Goal: Information Seeking & Learning: Learn about a topic

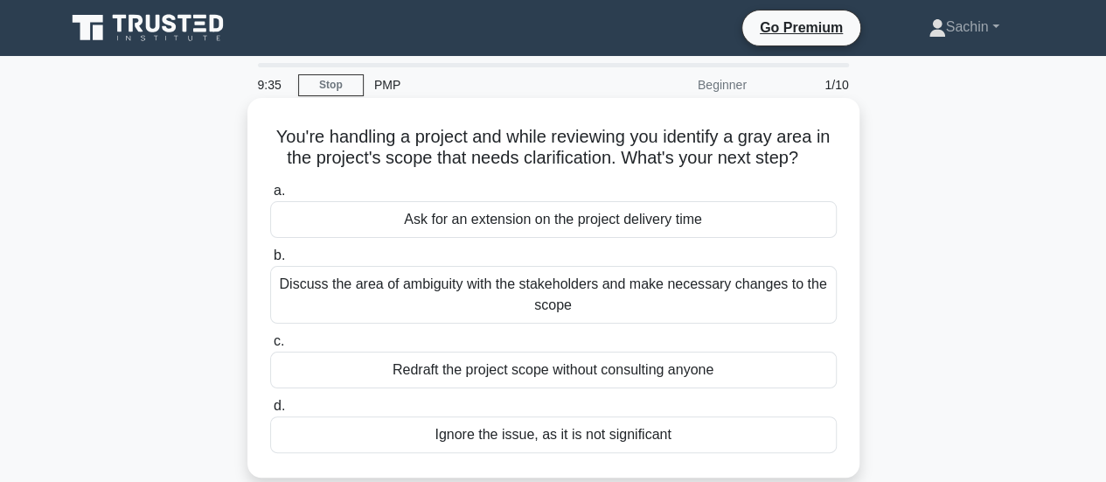
click at [719, 296] on div "Discuss the area of ambiguity with the stakeholders and make necessary changes …" at bounding box center [553, 295] width 567 height 58
click at [270, 261] on input "b. Discuss the area of ambiguity with the stakeholders and make necessary chang…" at bounding box center [270, 255] width 0 height 11
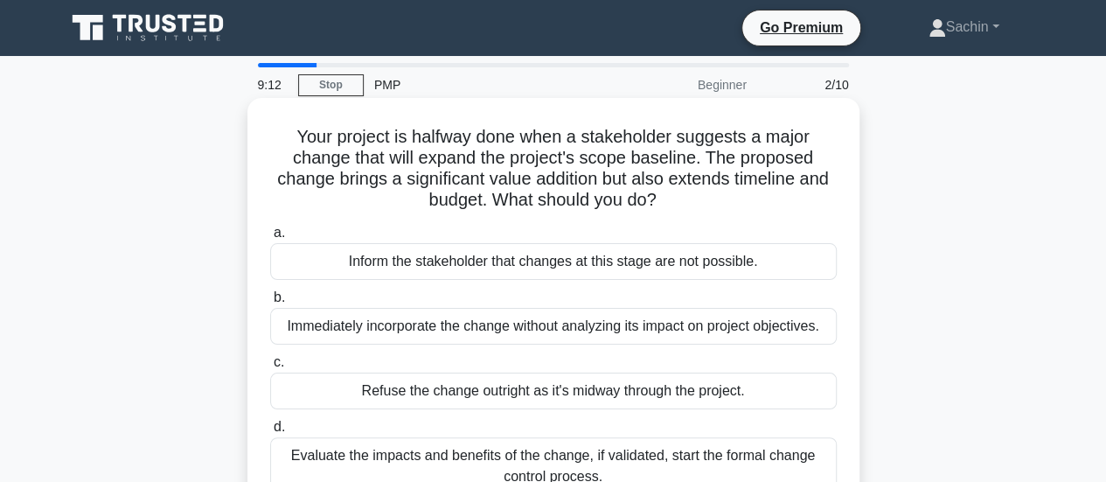
scroll to position [87, 0]
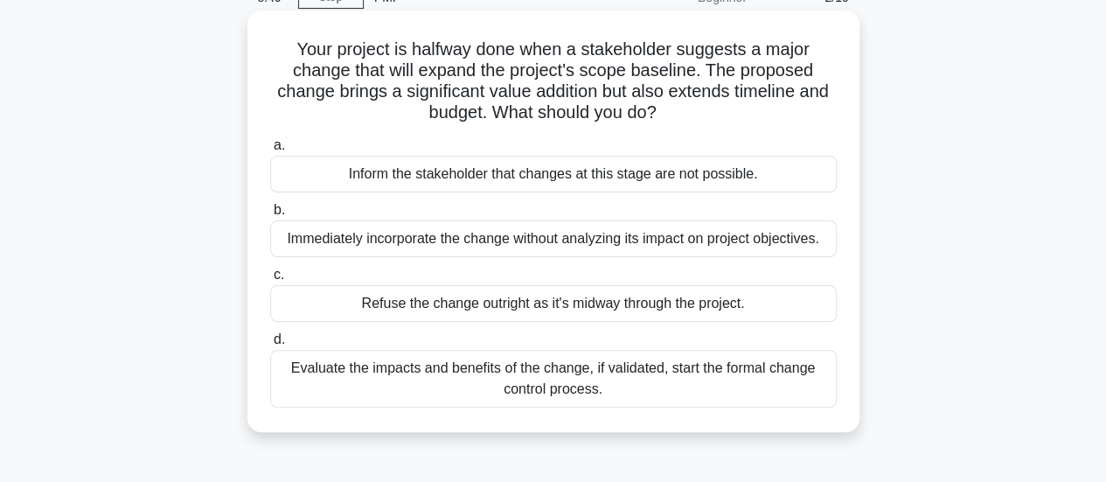
click at [514, 388] on div "Evaluate the impacts and benefits of the change, if validated, start the formal…" at bounding box center [553, 379] width 567 height 58
click at [270, 345] on input "d. Evaluate the impacts and benefits of the change, if validated, start the for…" at bounding box center [270, 339] width 0 height 11
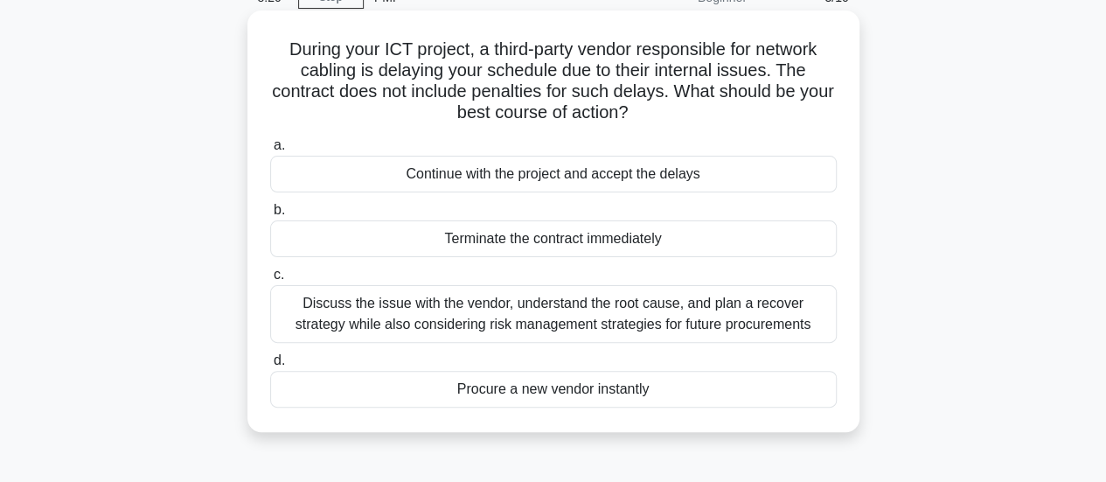
click at [510, 317] on div "Discuss the issue with the vendor, understand the root cause, and plan a recove…" at bounding box center [553, 314] width 567 height 58
click at [270, 281] on input "c. Discuss the issue with the vendor, understand the root cause, and plan a rec…" at bounding box center [270, 274] width 0 height 11
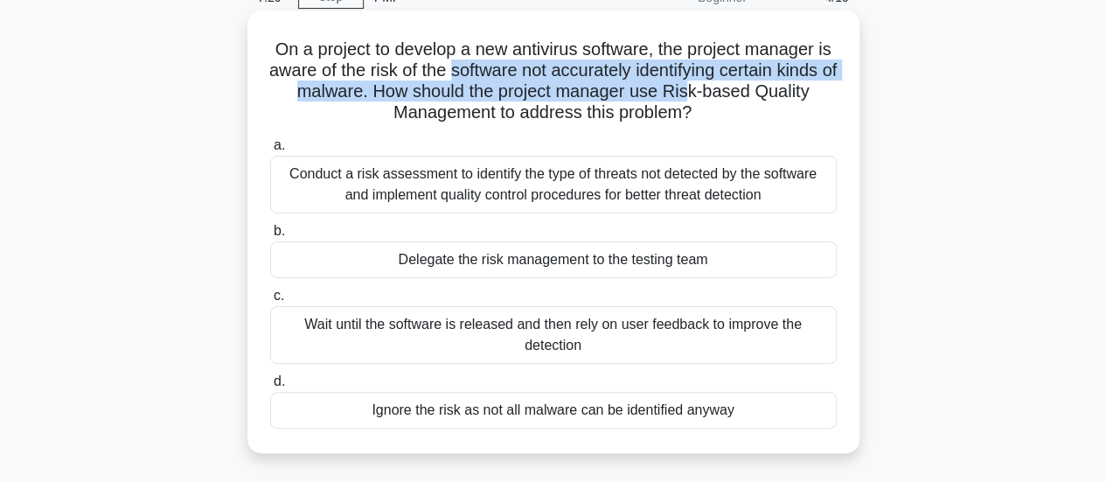
drag, startPoint x: 491, startPoint y: 74, endPoint x: 754, endPoint y: 90, distance: 263.7
click at [754, 90] on h5 "On a project to develop a new antivirus software, the project manager is aware …" at bounding box center [553, 81] width 570 height 86
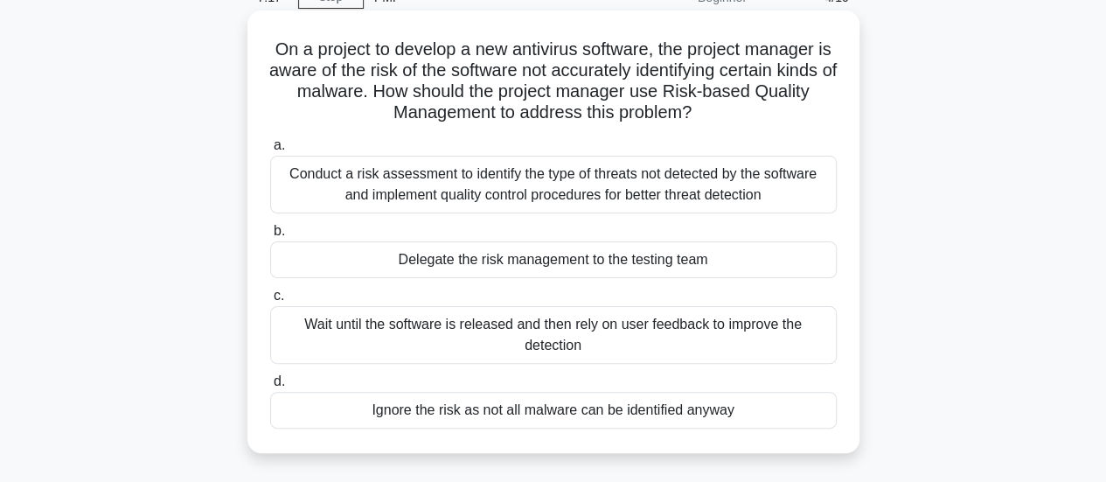
click at [498, 198] on div "Conduct a risk assessment to identify the type of threats not detected by the s…" at bounding box center [553, 185] width 567 height 58
click at [270, 151] on input "a. Conduct a risk assessment to identify the type of threats not detected by th…" at bounding box center [270, 145] width 0 height 11
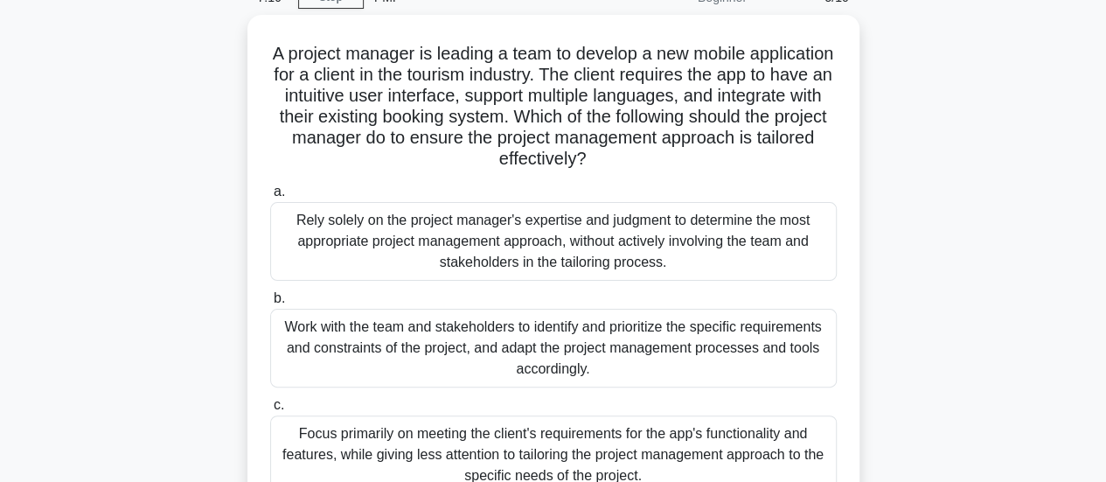
scroll to position [0, 0]
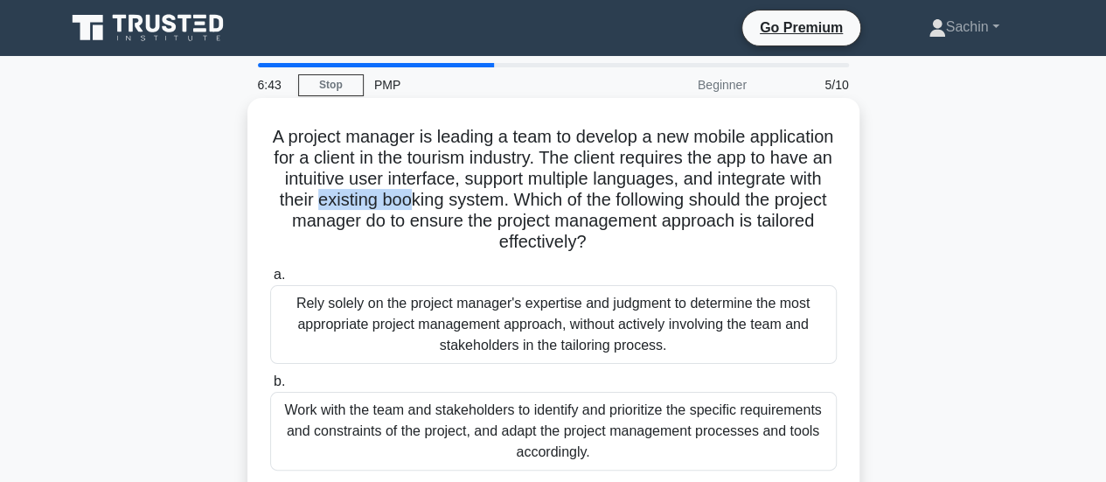
drag, startPoint x: 440, startPoint y: 203, endPoint x: 540, endPoint y: 204, distance: 99.7
click at [540, 204] on h5 "A project manager is leading a team to develop a new mobile application for a c…" at bounding box center [553, 190] width 570 height 128
click at [575, 177] on h5 "A project manager is leading a team to develop a new mobile application for a c…" at bounding box center [553, 190] width 570 height 128
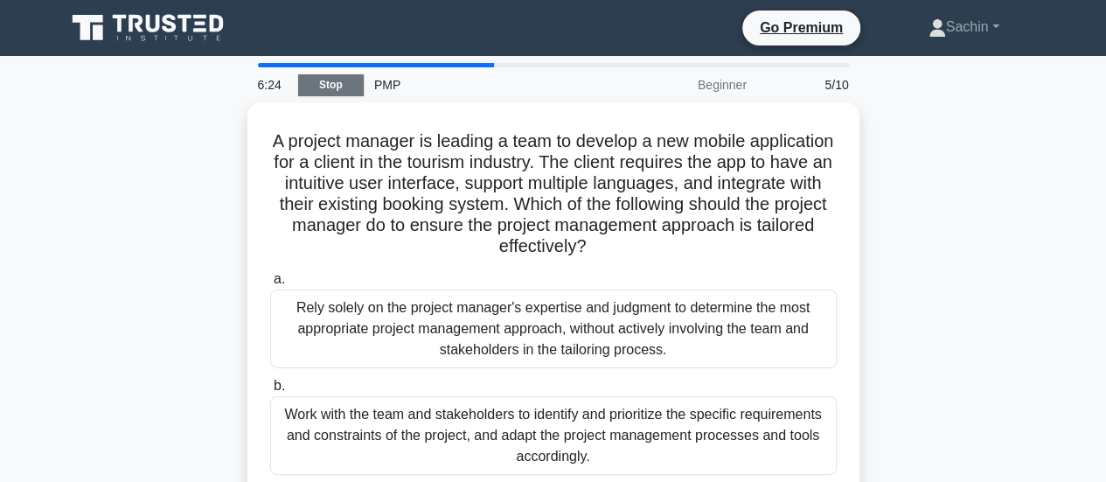
click at [345, 81] on link "Stop" at bounding box center [331, 85] width 66 height 22
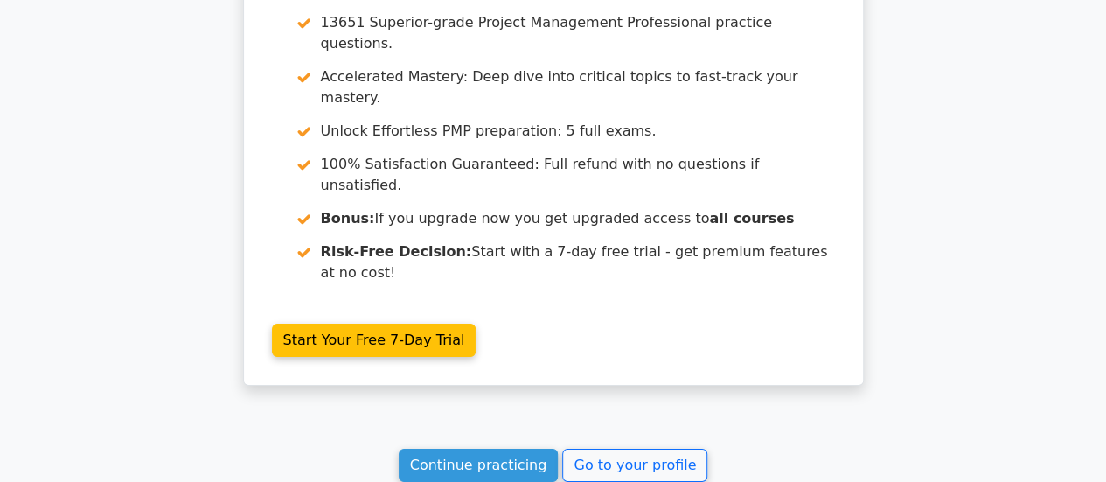
scroll to position [2650, 0]
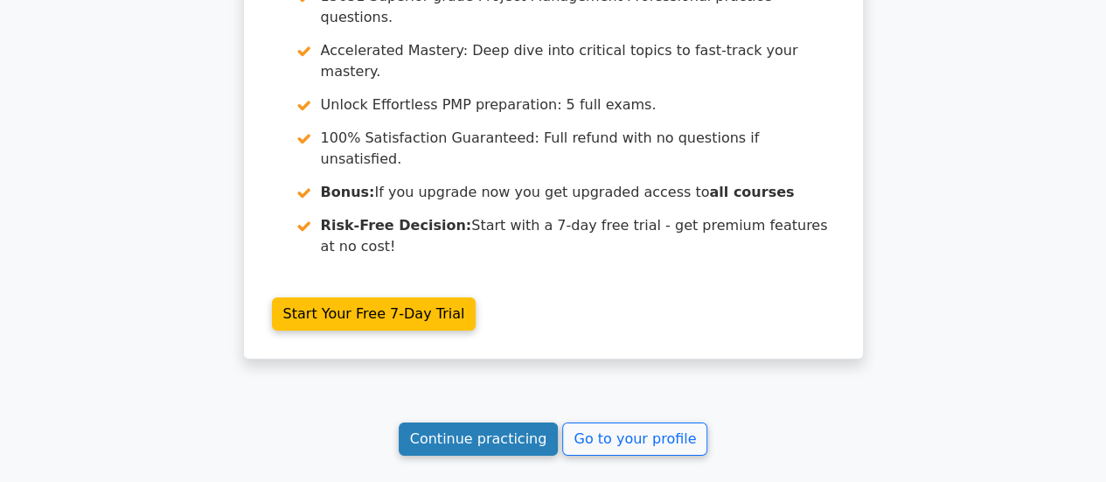
click at [511, 422] on link "Continue practicing" at bounding box center [479, 438] width 160 height 33
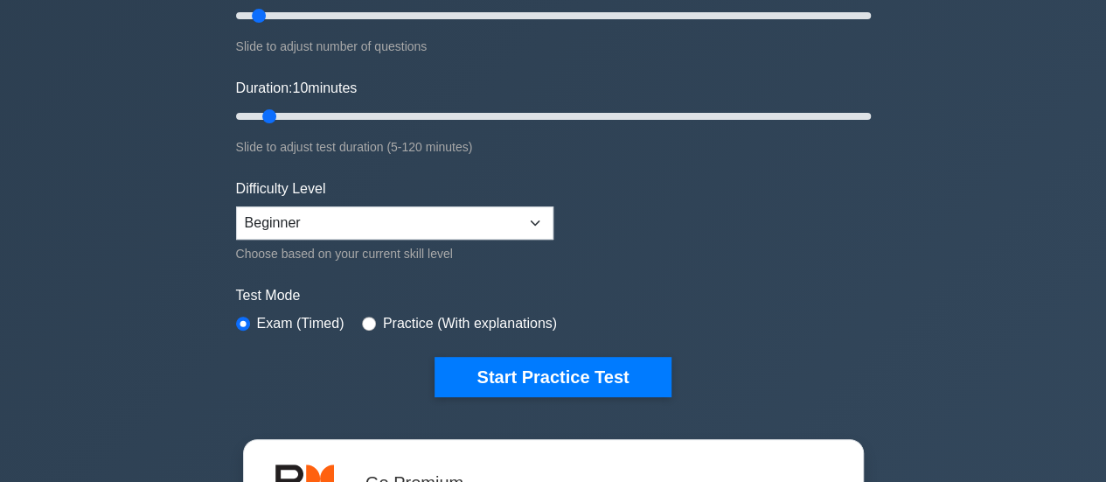
scroll to position [437, 0]
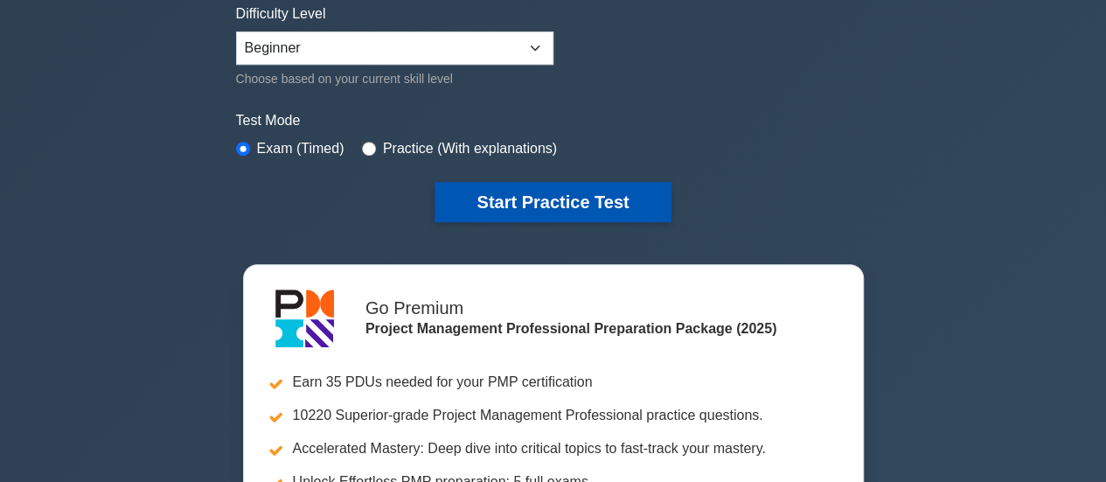
click at [582, 186] on button "Start Practice Test" at bounding box center [553, 202] width 236 height 40
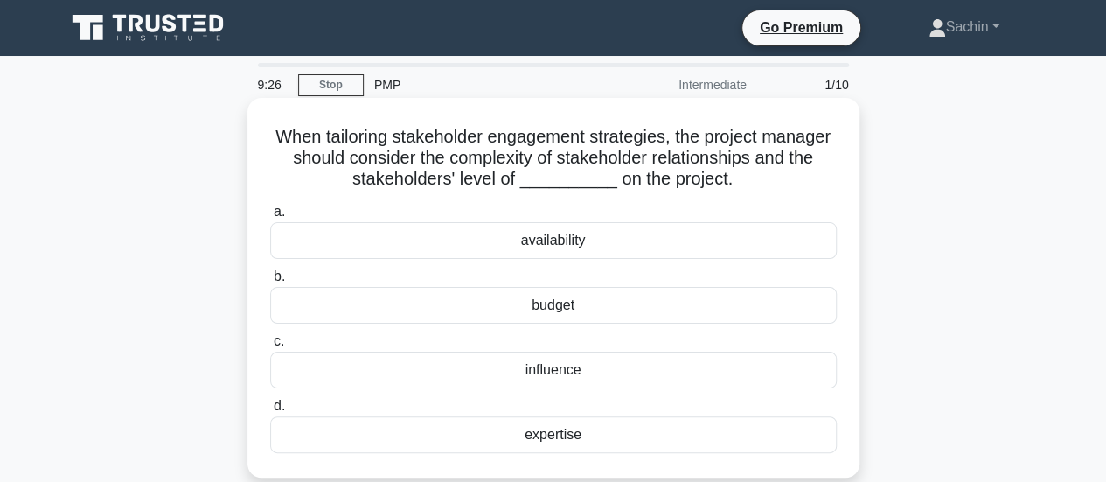
click at [596, 372] on div "influence" at bounding box center [553, 370] width 567 height 37
click at [270, 347] on input "c. influence" at bounding box center [270, 341] width 0 height 11
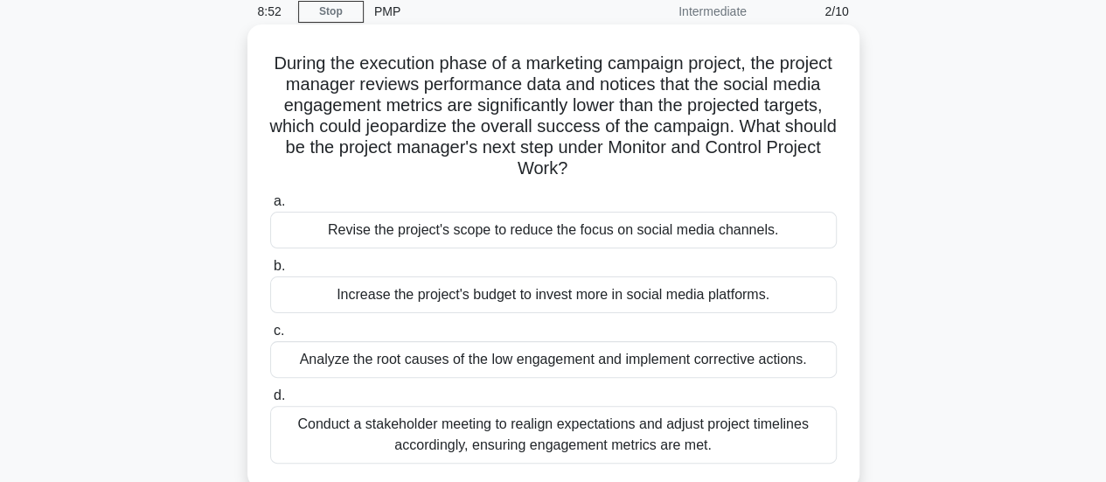
scroll to position [175, 0]
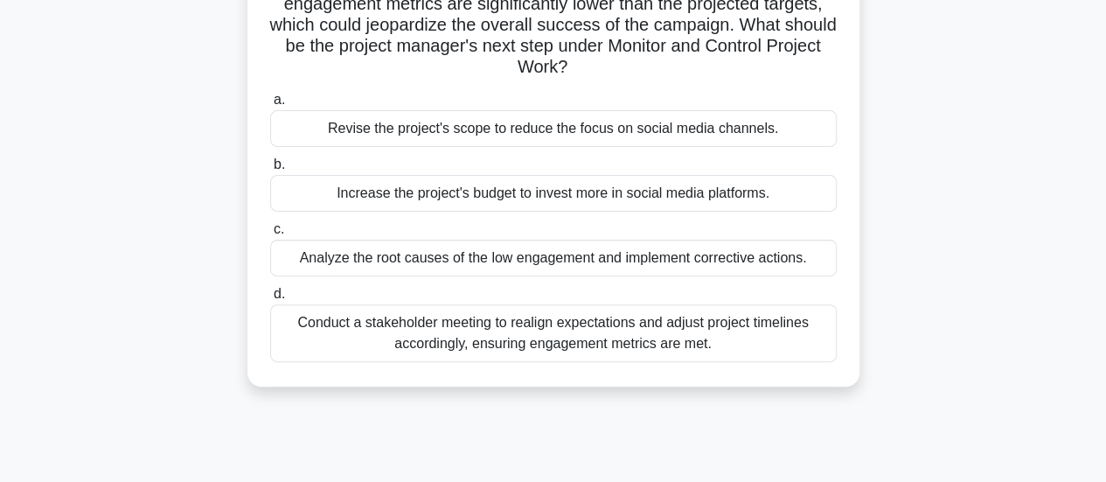
click at [572, 261] on div "Analyze the root causes of the low engagement and implement corrective actions." at bounding box center [553, 258] width 567 height 37
click at [270, 235] on input "c. Analyze the root causes of the low engagement and implement corrective actio…" at bounding box center [270, 229] width 0 height 11
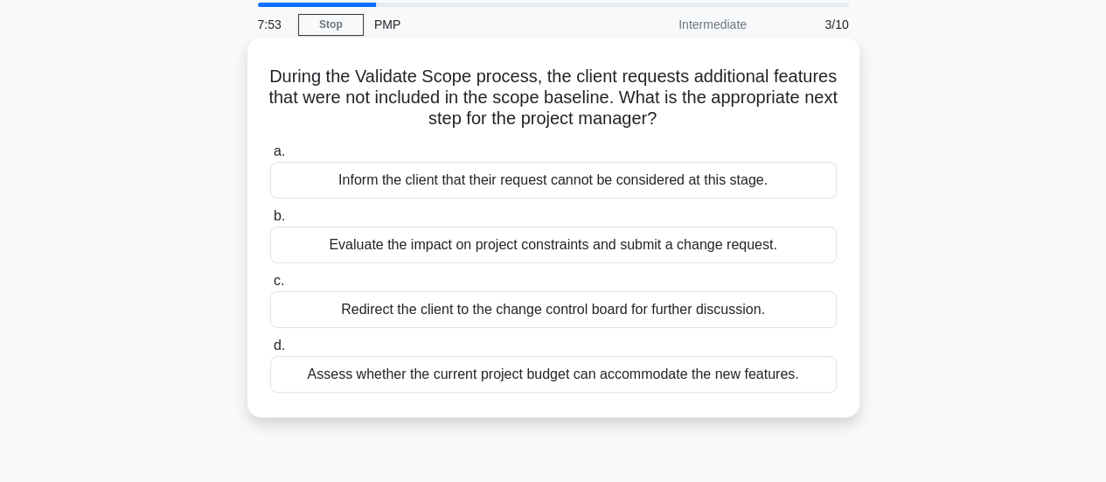
scroll to position [87, 0]
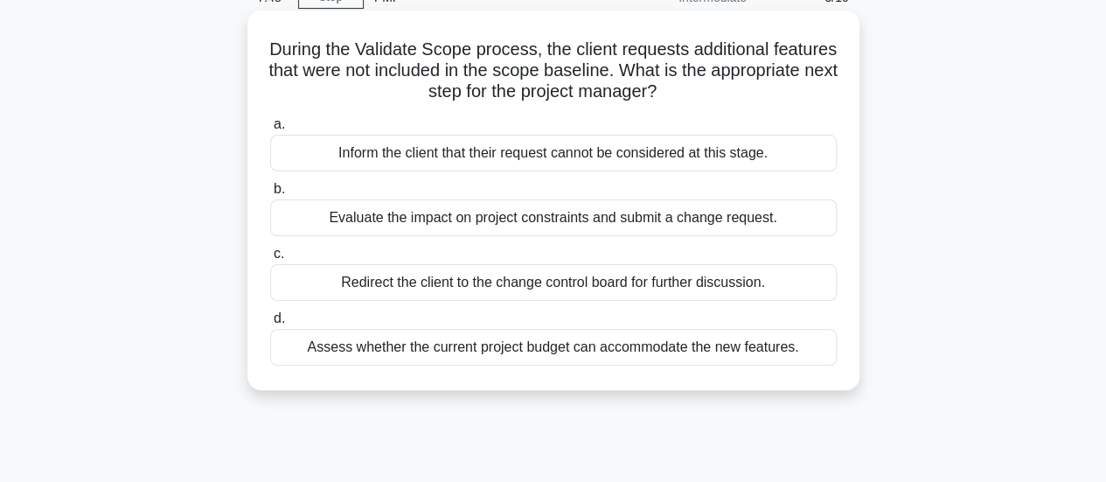
click at [434, 224] on div "Evaluate the impact on project constraints and submit a change request." at bounding box center [553, 217] width 567 height 37
click at [270, 195] on input "b. Evaluate the impact on project constraints and submit a change request." at bounding box center [270, 189] width 0 height 11
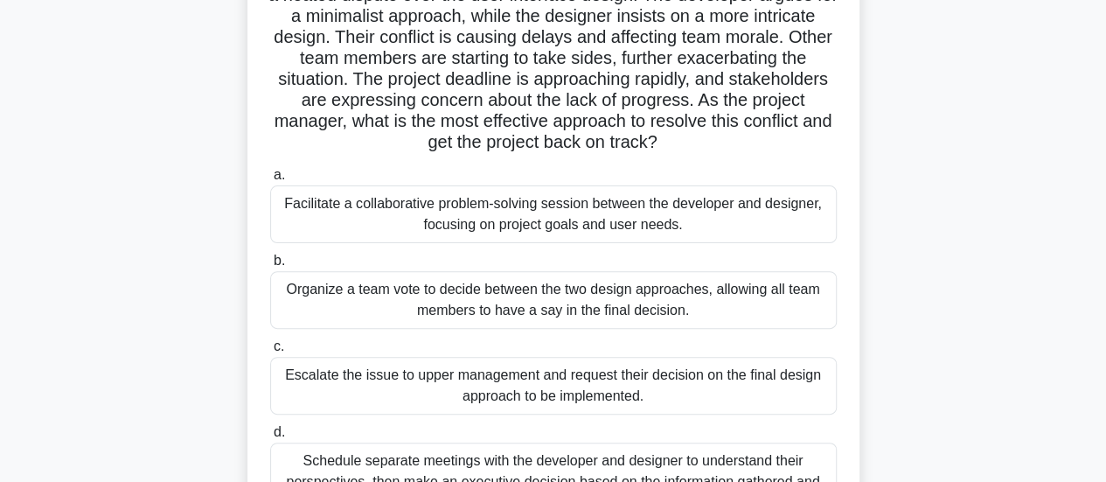
scroll to position [175, 0]
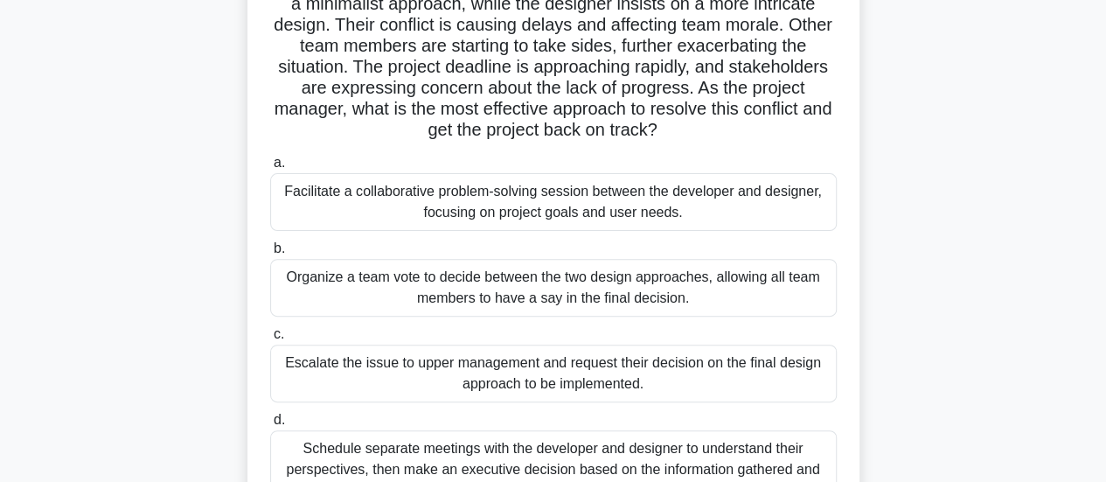
click at [683, 205] on div "Facilitate a collaborative problem-solving session between the developer and de…" at bounding box center [553, 202] width 567 height 58
click at [270, 169] on input "a. Facilitate a collaborative problem-solving session between the developer and…" at bounding box center [270, 162] width 0 height 11
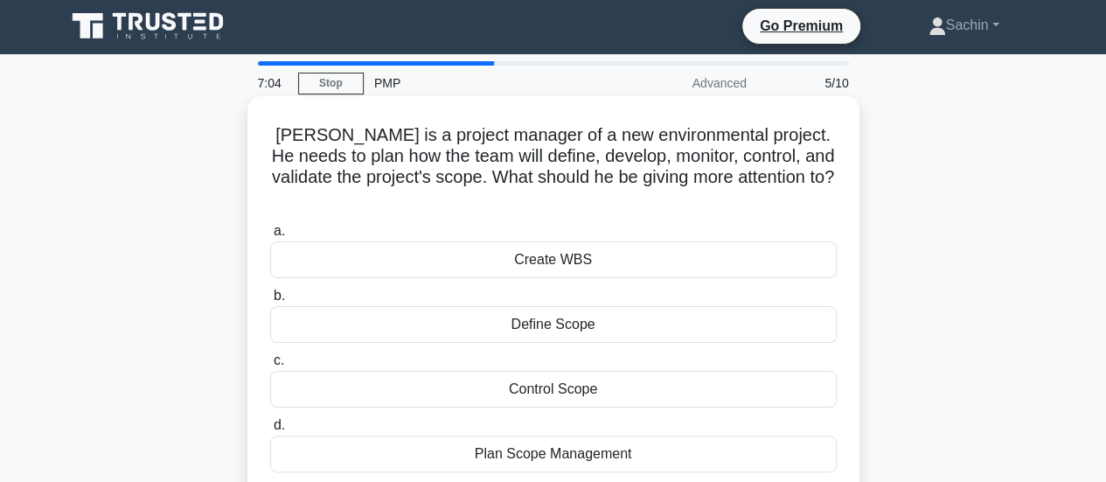
scroll to position [0, 0]
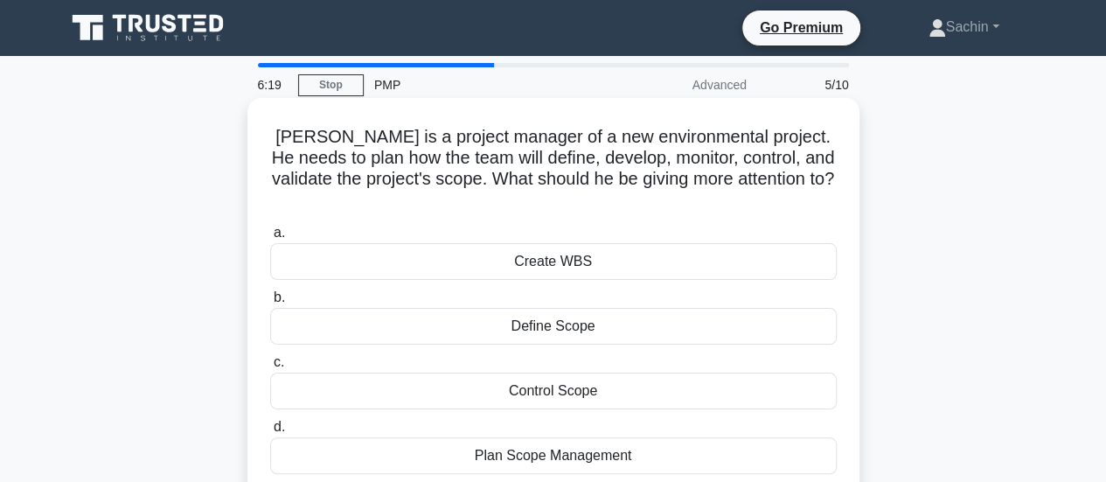
click at [555, 441] on div "Plan Scope Management" at bounding box center [553, 455] width 567 height 37
click at [270, 433] on input "d. Plan Scope Management" at bounding box center [270, 426] width 0 height 11
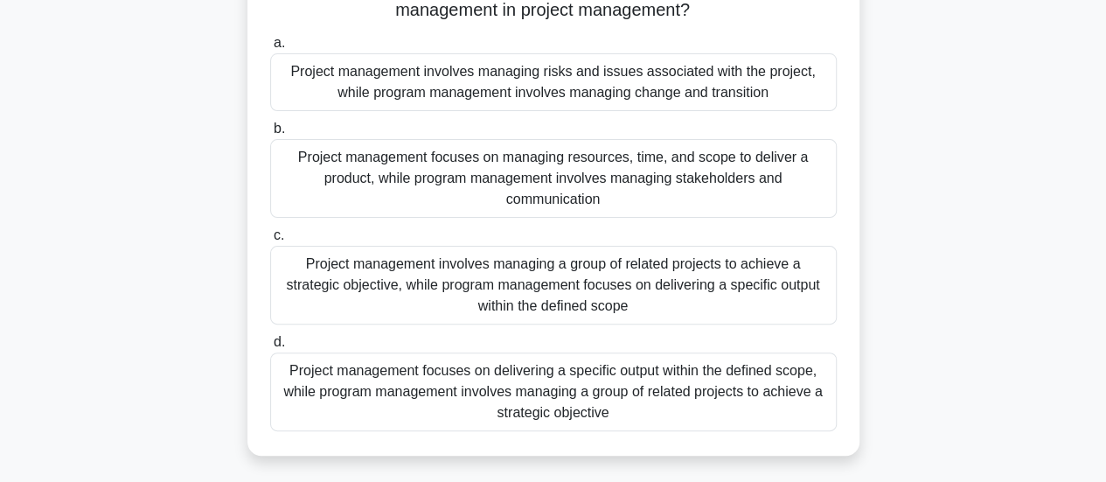
scroll to position [175, 0]
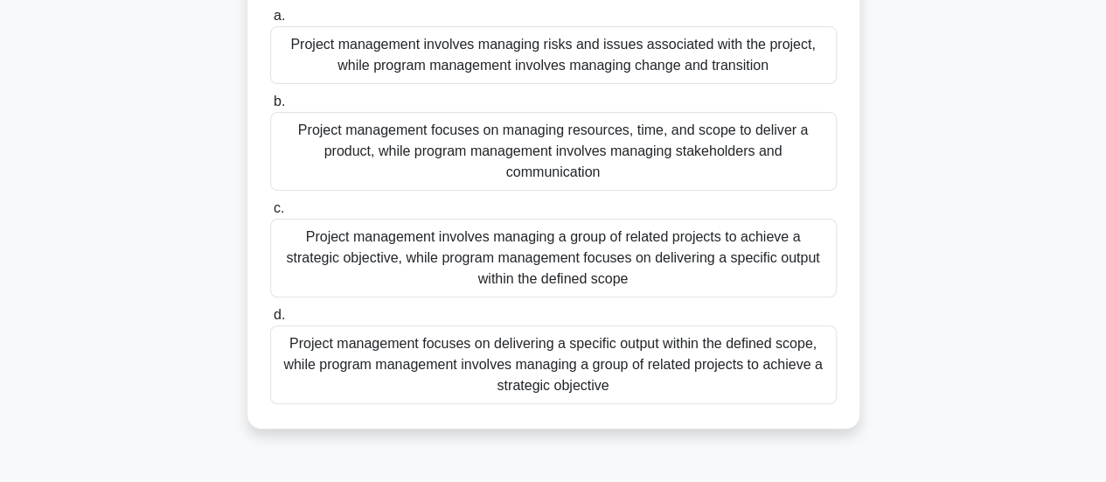
click at [651, 143] on div "Project management focuses on managing resources, time, and scope to deliver a …" at bounding box center [553, 151] width 567 height 79
click at [270, 108] on input "b. Project management focuses on managing resources, time, and scope to deliver…" at bounding box center [270, 101] width 0 height 11
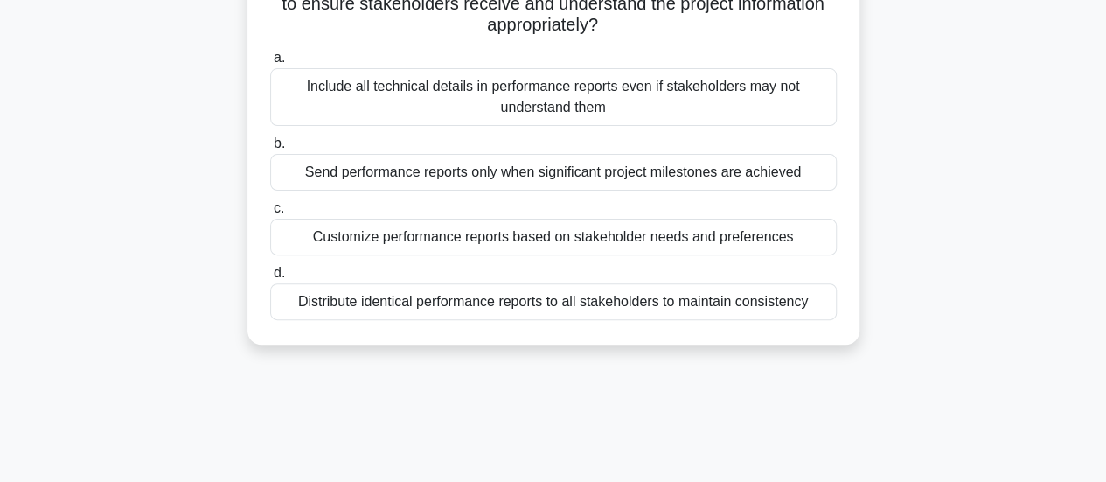
click at [616, 244] on div "Customize performance reports based on stakeholder needs and preferences" at bounding box center [553, 237] width 567 height 37
click at [270, 214] on input "c. Customize performance reports based on stakeholder needs and preferences" at bounding box center [270, 208] width 0 height 11
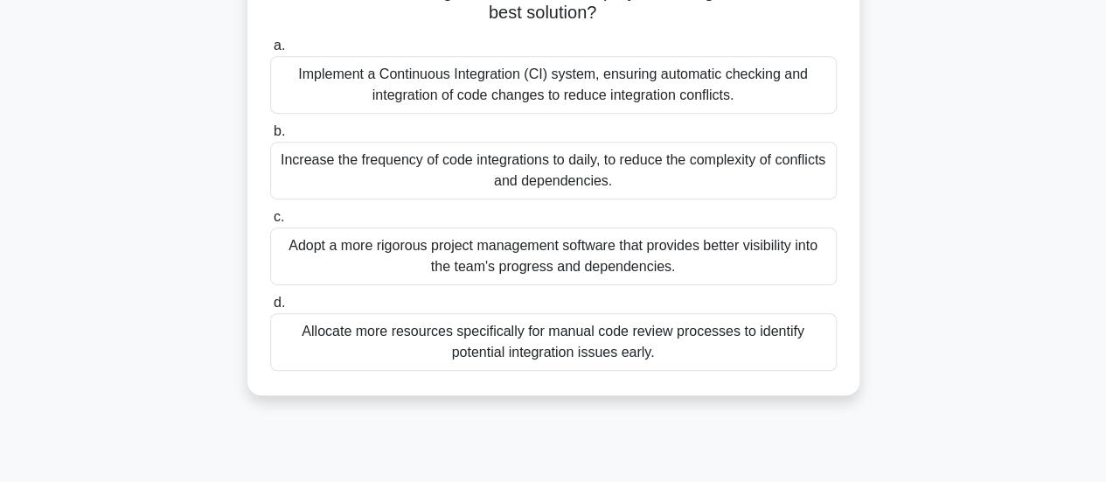
scroll to position [350, 0]
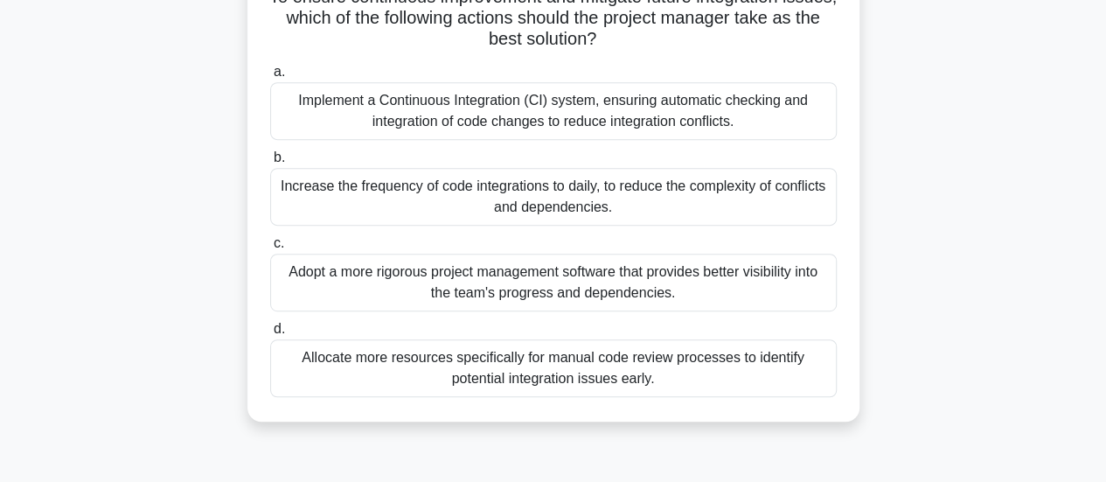
click at [561, 115] on div "Implement a Continuous Integration (CI) system, ensuring automatic checking and…" at bounding box center [553, 111] width 567 height 58
click at [270, 78] on input "a. Implement a Continuous Integration (CI) system, ensuring automatic checking …" at bounding box center [270, 71] width 0 height 11
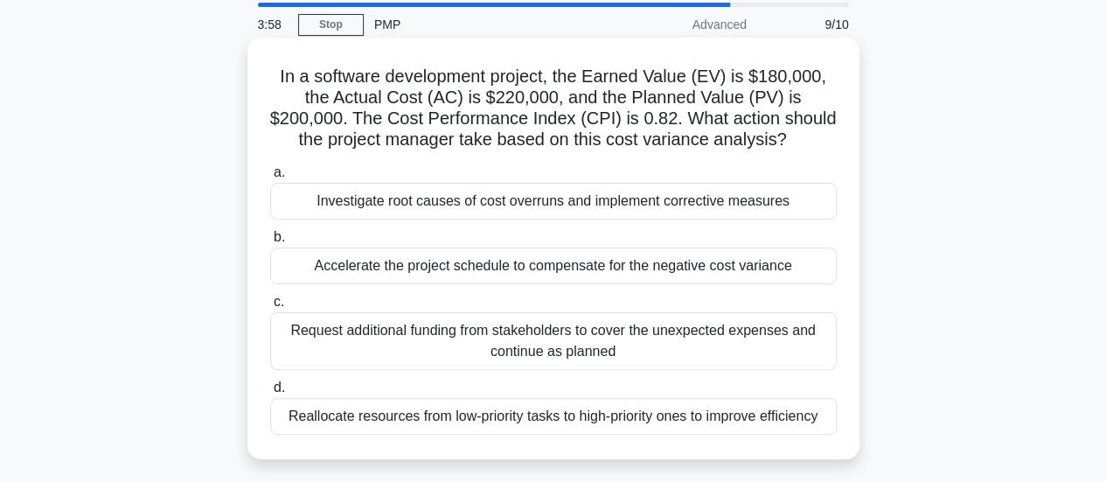
scroll to position [87, 0]
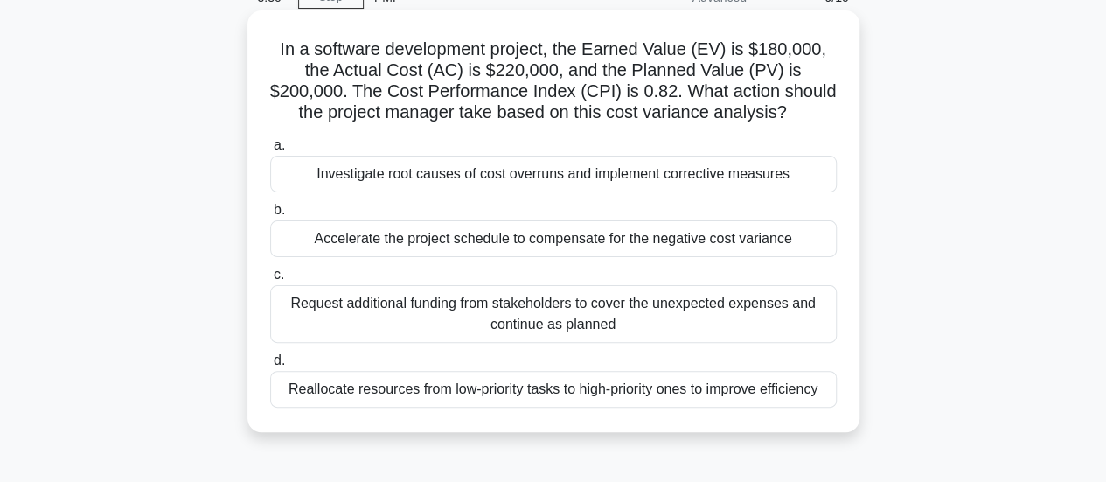
click at [560, 169] on div "Investigate root causes of cost overruns and implement corrective measures" at bounding box center [553, 174] width 567 height 37
click at [270, 151] on input "a. Investigate root causes of cost overruns and implement corrective measures" at bounding box center [270, 145] width 0 height 11
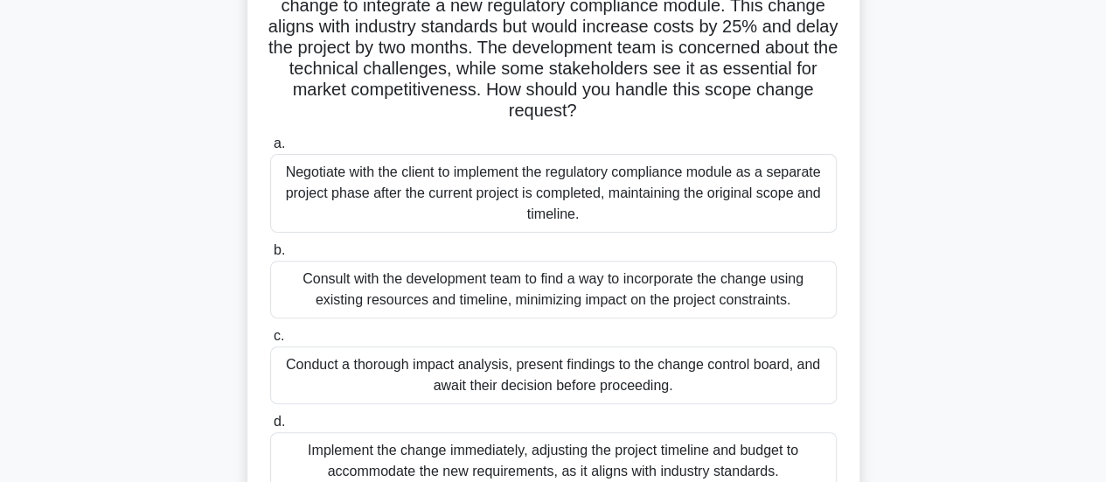
scroll to position [0, 0]
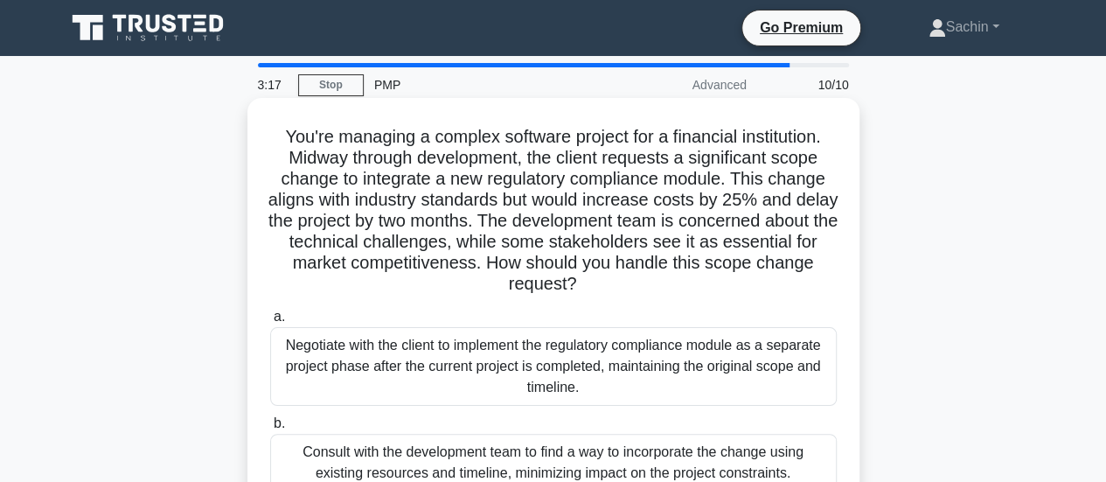
click at [550, 223] on h5 "You're managing a complex software project for a financial institution. Midway …" at bounding box center [553, 211] width 570 height 170
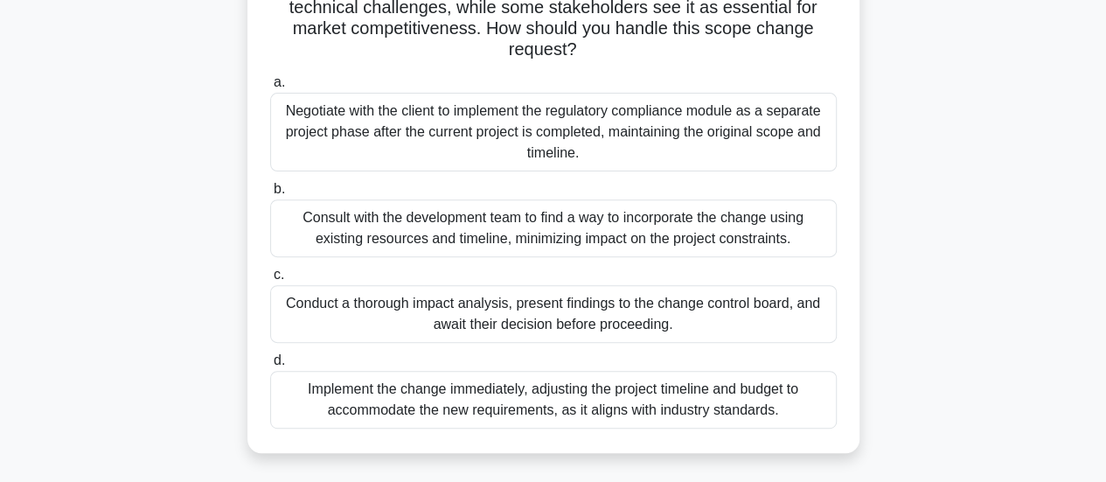
scroll to position [262, 0]
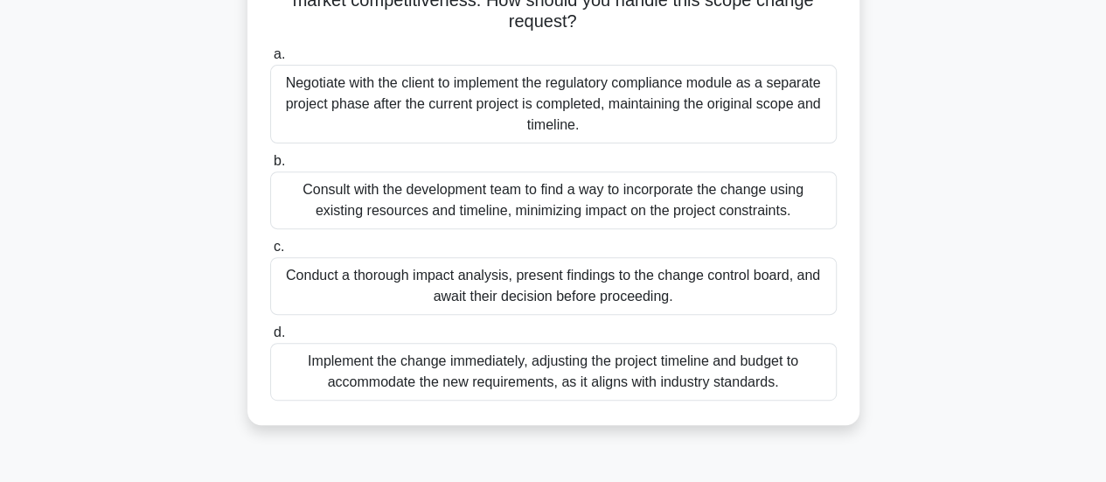
click at [707, 282] on div "Conduct a thorough impact analysis, present findings to the change control boar…" at bounding box center [553, 286] width 567 height 58
click at [270, 253] on input "c. Conduct a thorough impact analysis, present findings to the change control b…" at bounding box center [270, 246] width 0 height 11
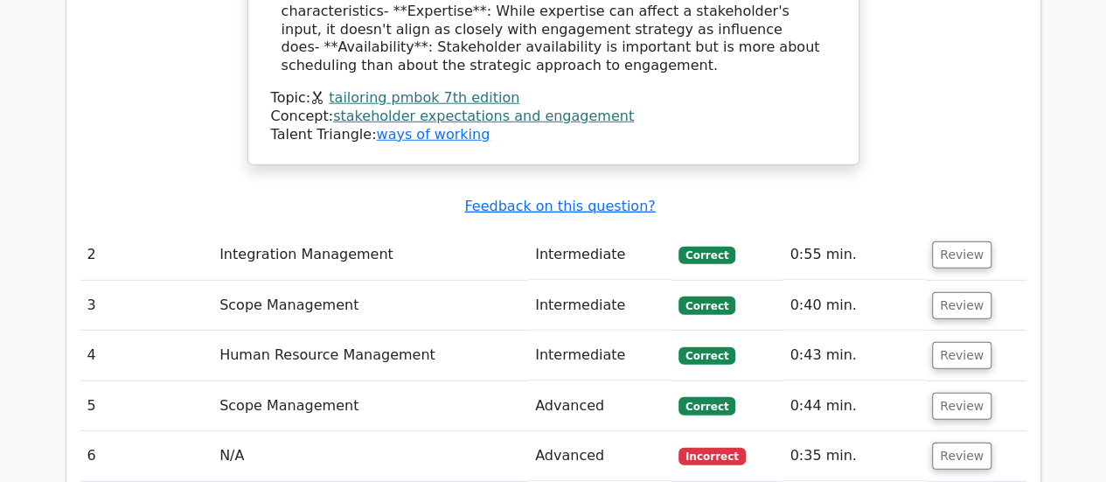
scroll to position [2274, 0]
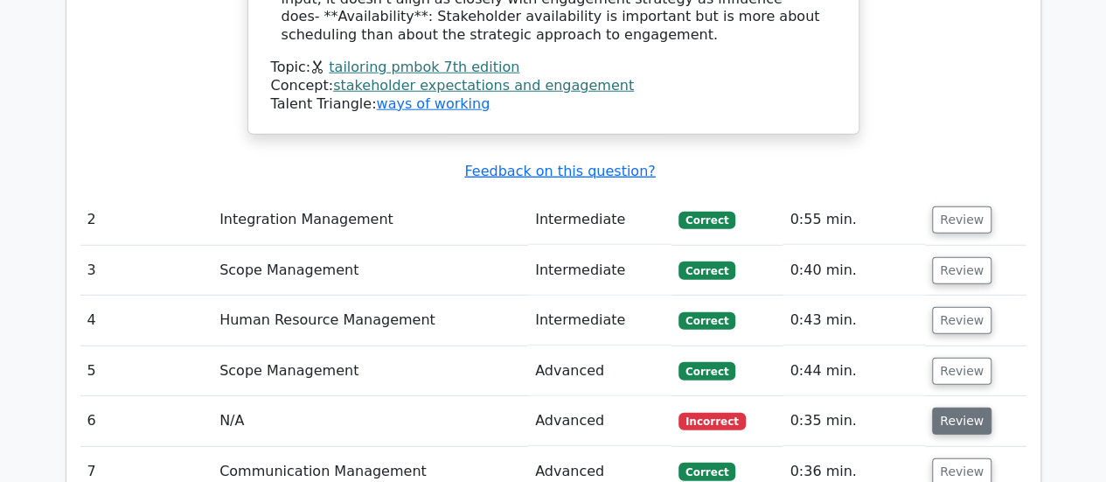
click at [944, 407] on button "Review" at bounding box center [961, 420] width 59 height 27
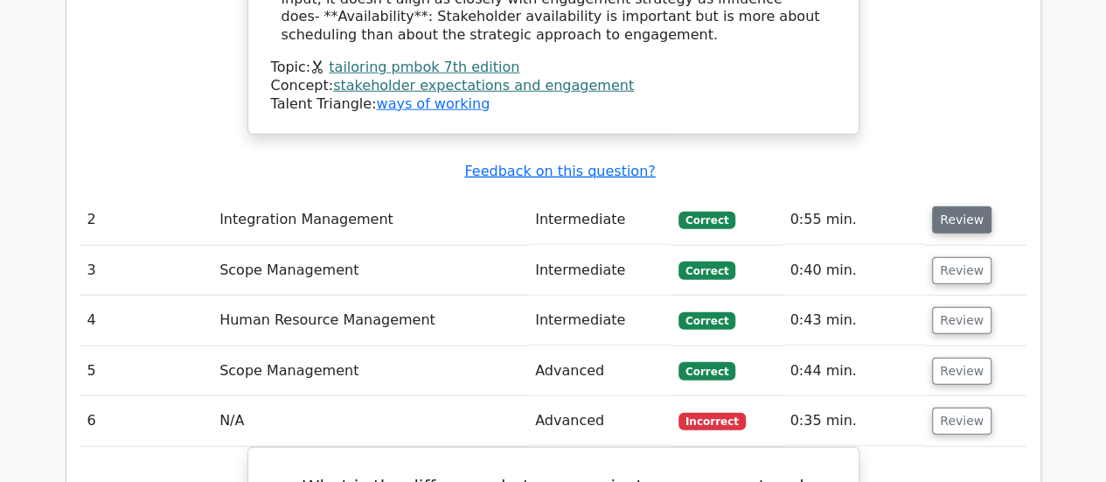
click at [953, 206] on button "Review" at bounding box center [961, 219] width 59 height 27
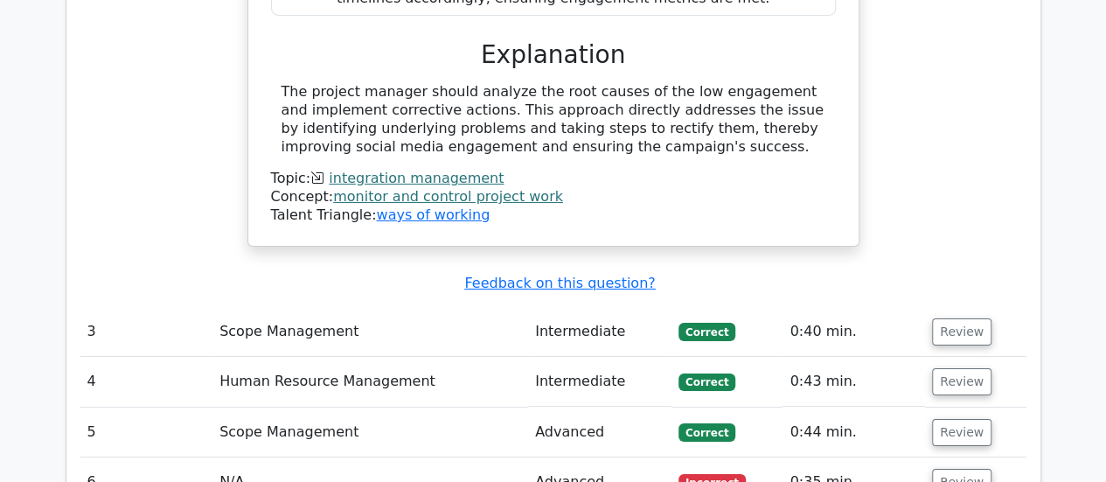
scroll to position [2973, 0]
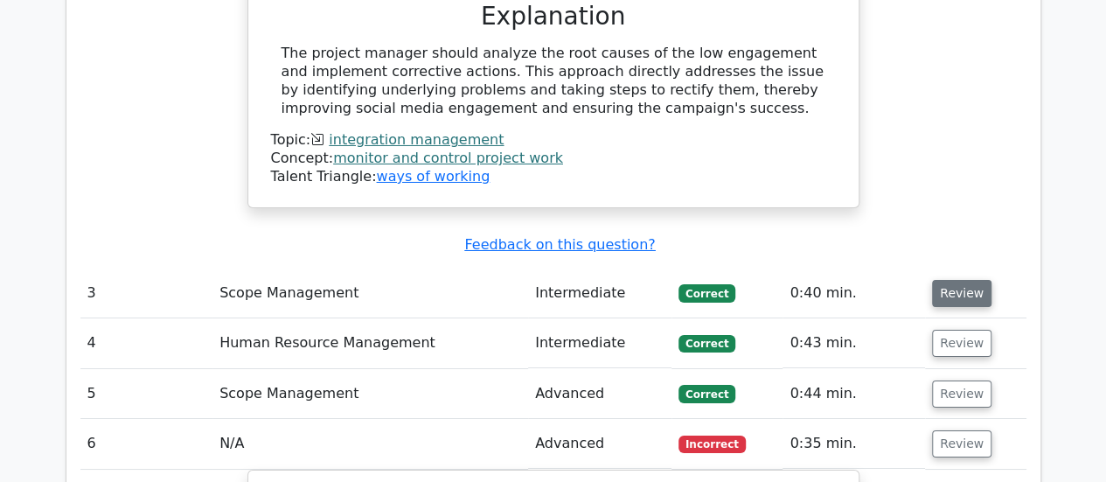
click at [945, 280] on button "Review" at bounding box center [961, 293] width 59 height 27
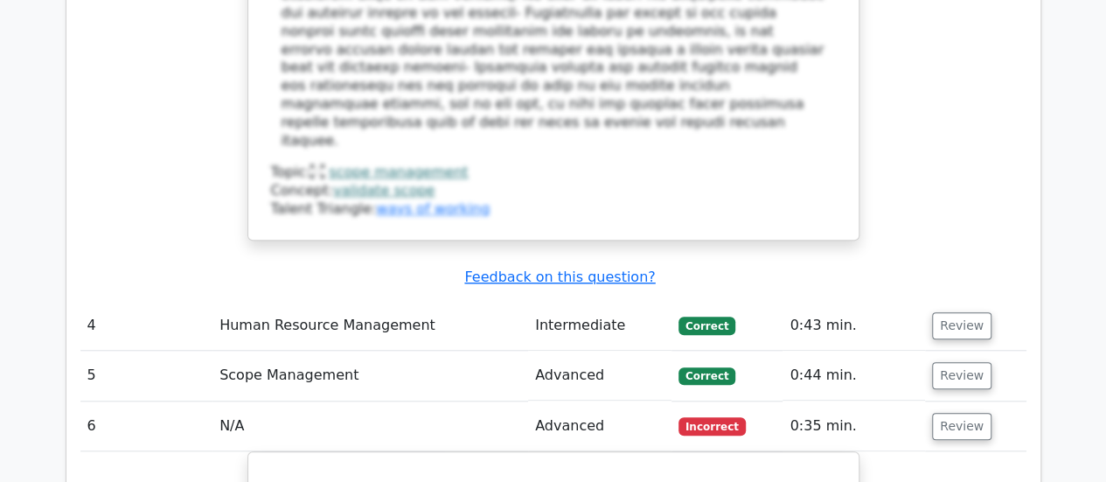
scroll to position [4022, 0]
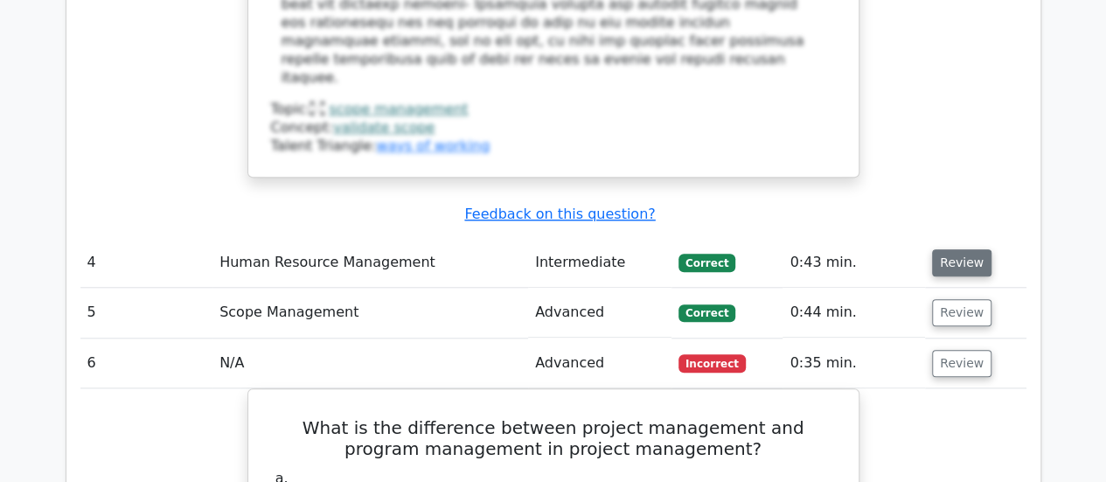
click at [969, 249] on button "Review" at bounding box center [961, 262] width 59 height 27
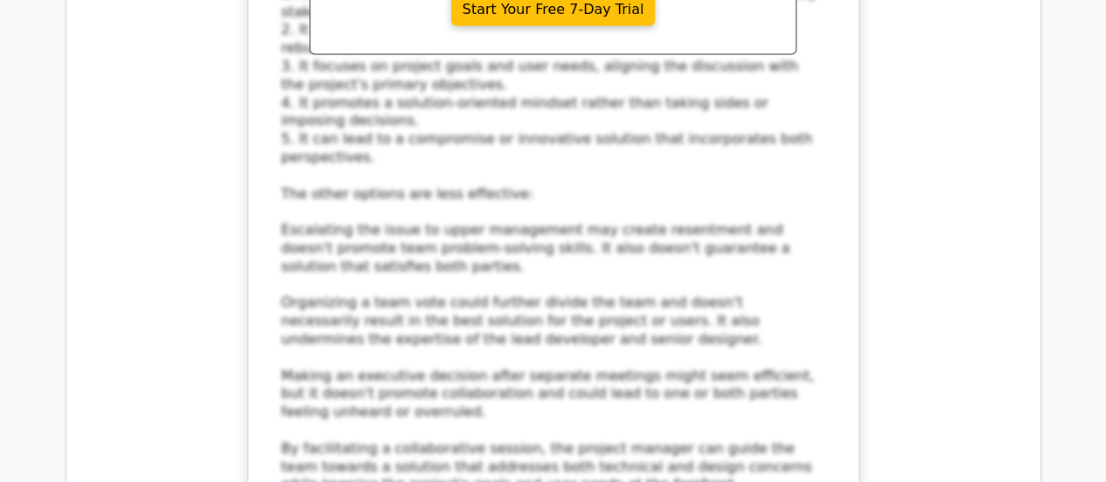
scroll to position [5422, 0]
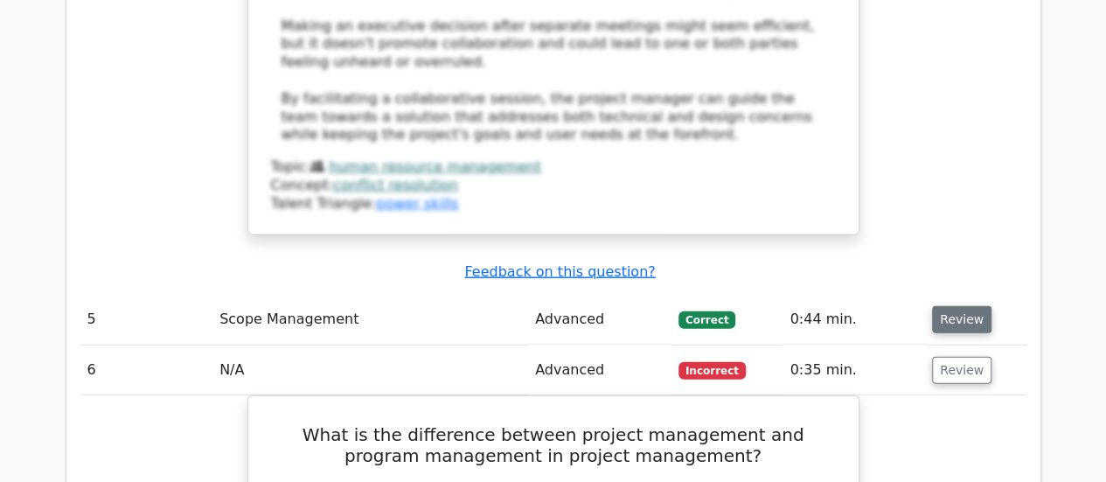
click at [954, 306] on button "Review" at bounding box center [961, 319] width 59 height 27
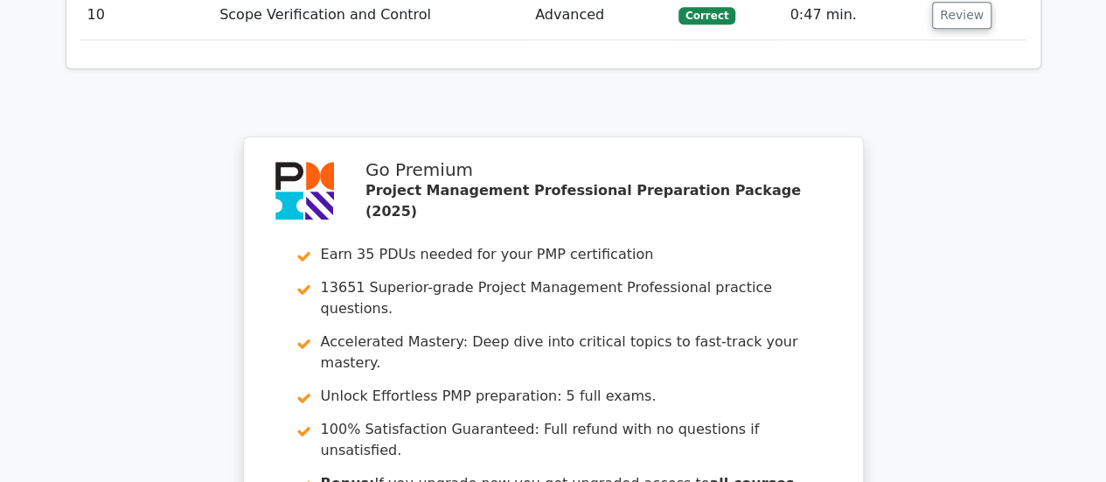
scroll to position [7651, 0]
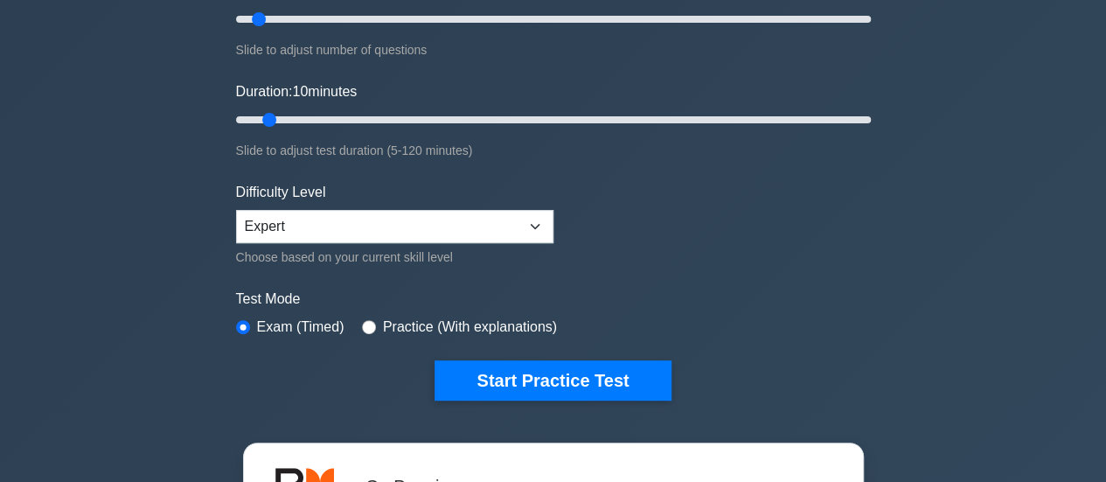
scroll to position [87, 0]
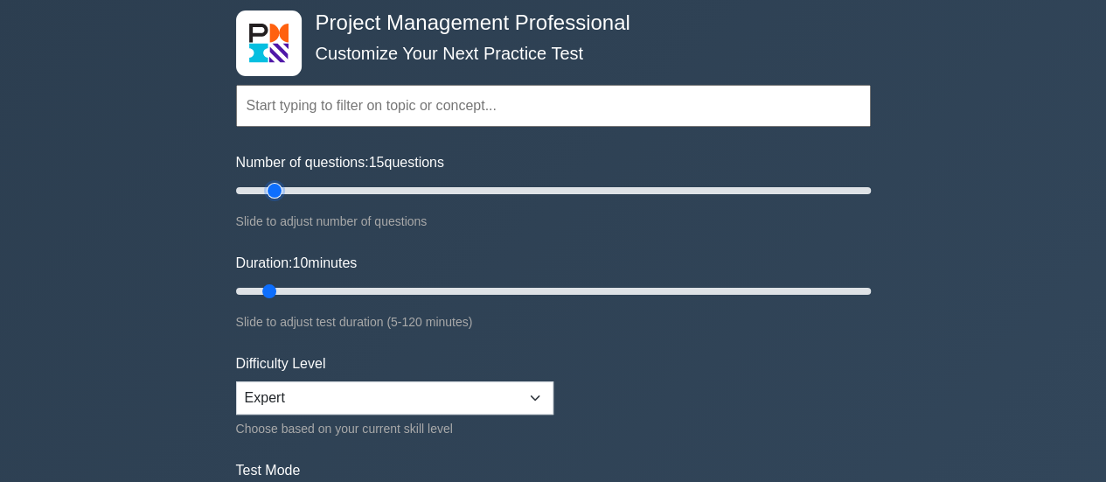
drag, startPoint x: 259, startPoint y: 185, endPoint x: 271, endPoint y: 306, distance: 121.3
type input "15"
click at [271, 201] on input "Number of questions: 15 questions" at bounding box center [553, 190] width 635 height 21
drag, startPoint x: 271, startPoint y: 289, endPoint x: 291, endPoint y: 280, distance: 22.3
type input "15"
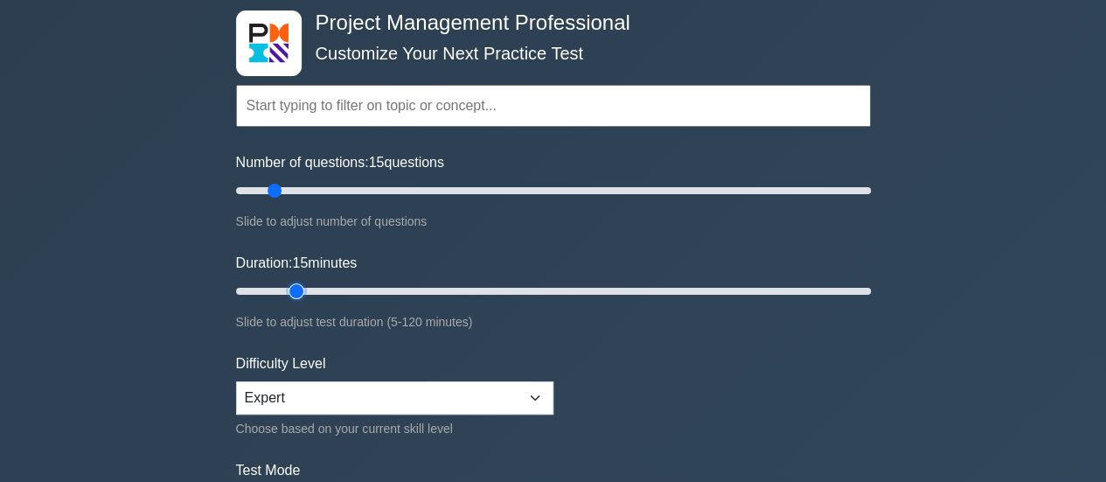
click at [291, 281] on input "Duration: 15 minutes" at bounding box center [553, 291] width 635 height 21
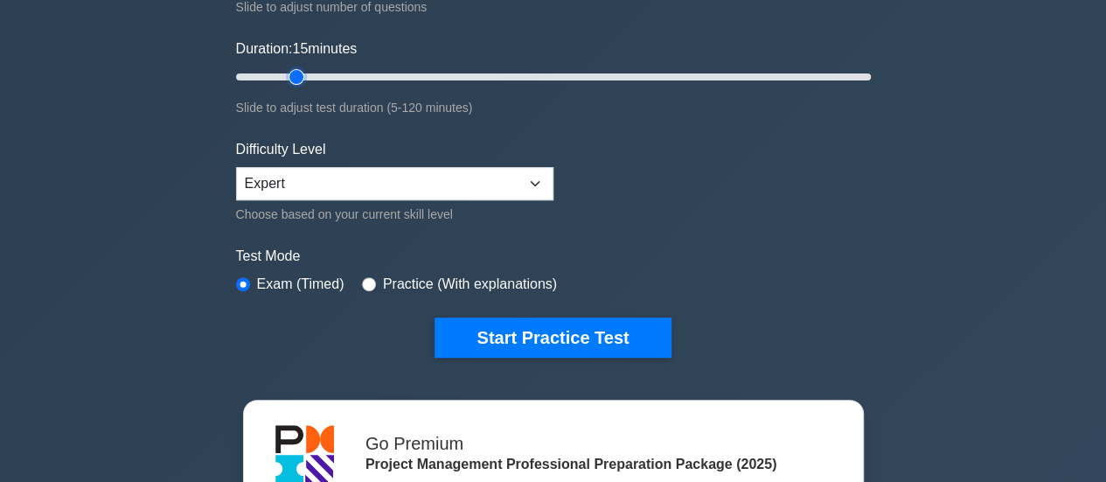
scroll to position [350, 0]
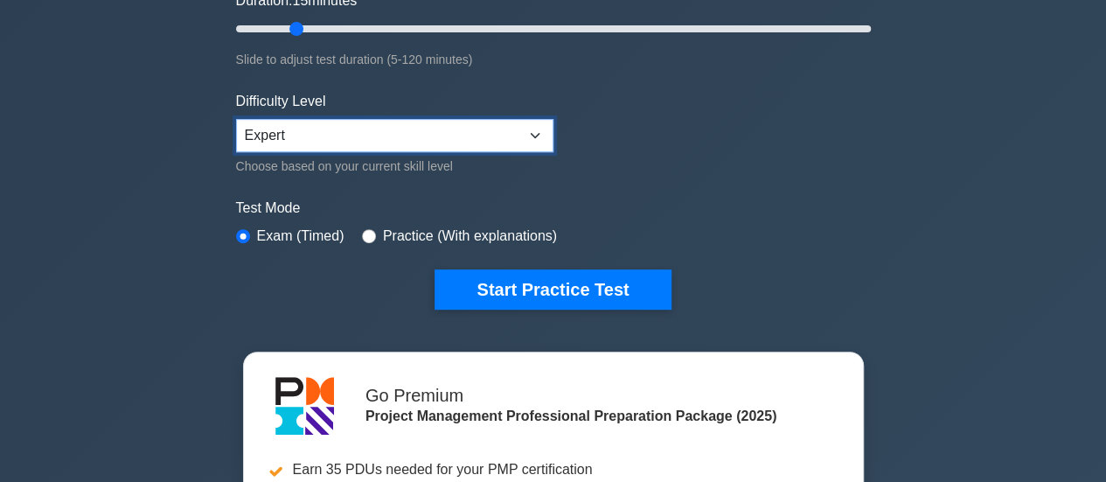
click at [533, 129] on select "Beginner Intermediate Expert" at bounding box center [394, 135] width 317 height 33
select select "intermediate"
click at [236, 119] on select "Beginner Intermediate Expert" at bounding box center [394, 135] width 317 height 33
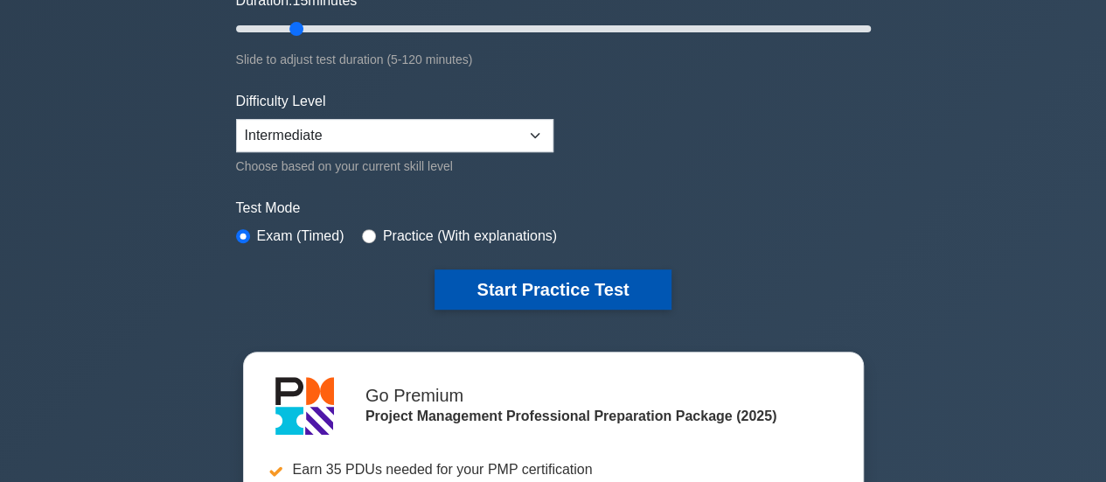
click at [535, 288] on button "Start Practice Test" at bounding box center [553, 289] width 236 height 40
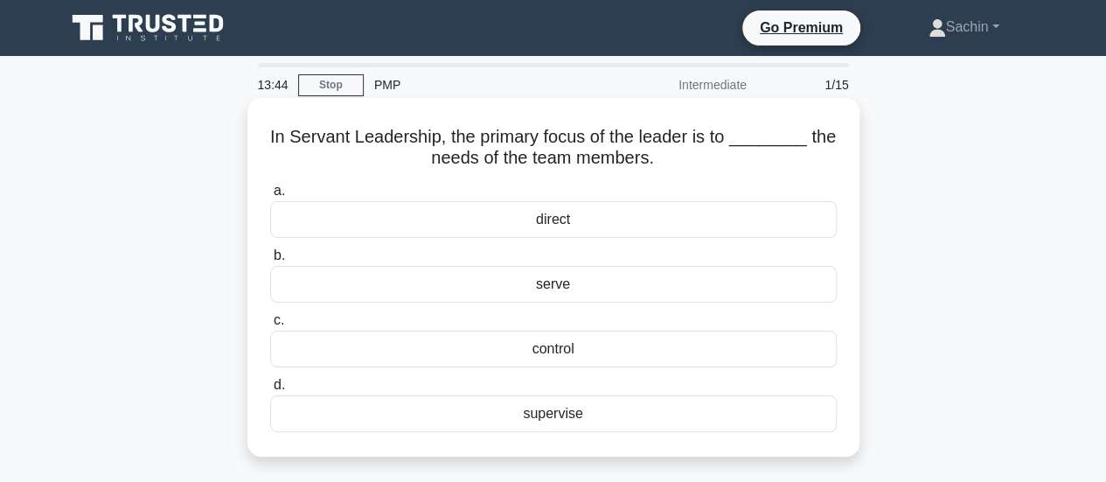
click at [555, 286] on div "serve" at bounding box center [553, 284] width 567 height 37
click at [270, 261] on input "b. serve" at bounding box center [270, 255] width 0 height 11
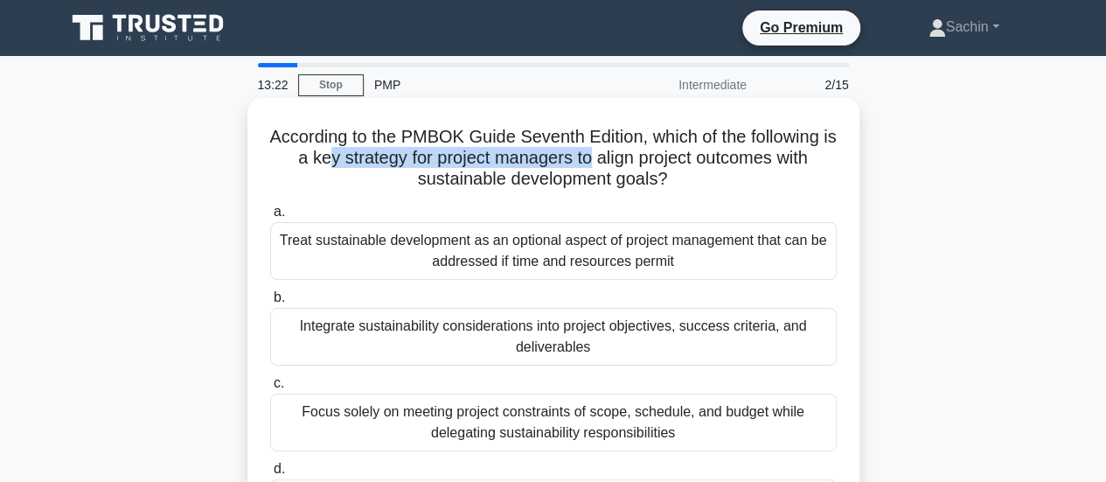
drag, startPoint x: 332, startPoint y: 162, endPoint x: 584, endPoint y: 233, distance: 261.6
click at [595, 157] on h5 "According to the PMBOK Guide Seventh Edition, which of the following is a key s…" at bounding box center [553, 158] width 570 height 65
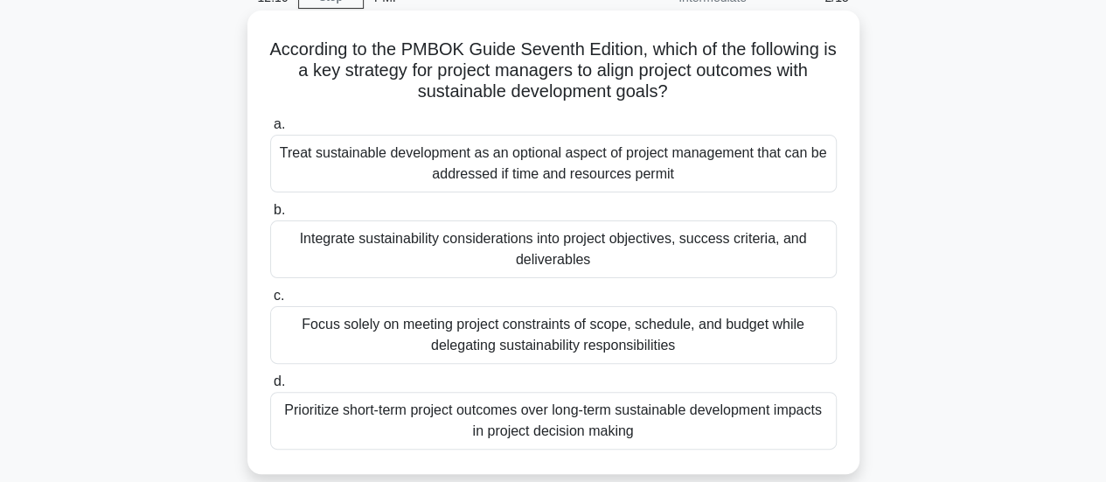
click at [584, 253] on div "Integrate sustainability considerations into project objectives, success criter…" at bounding box center [553, 249] width 567 height 58
click at [270, 216] on input "b. Integrate sustainability considerations into project objectives, success cri…" at bounding box center [270, 210] width 0 height 11
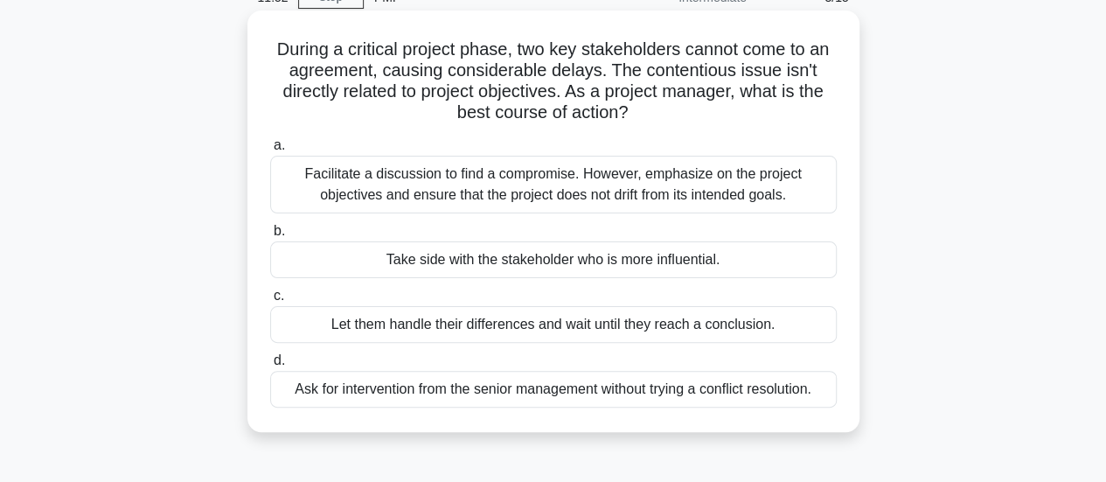
click at [577, 183] on div "Facilitate a discussion to find a compromise. However, emphasize on the project…" at bounding box center [553, 185] width 567 height 58
click at [270, 151] on input "a. Facilitate a discussion to find a compromise. However, emphasize on the proj…" at bounding box center [270, 145] width 0 height 11
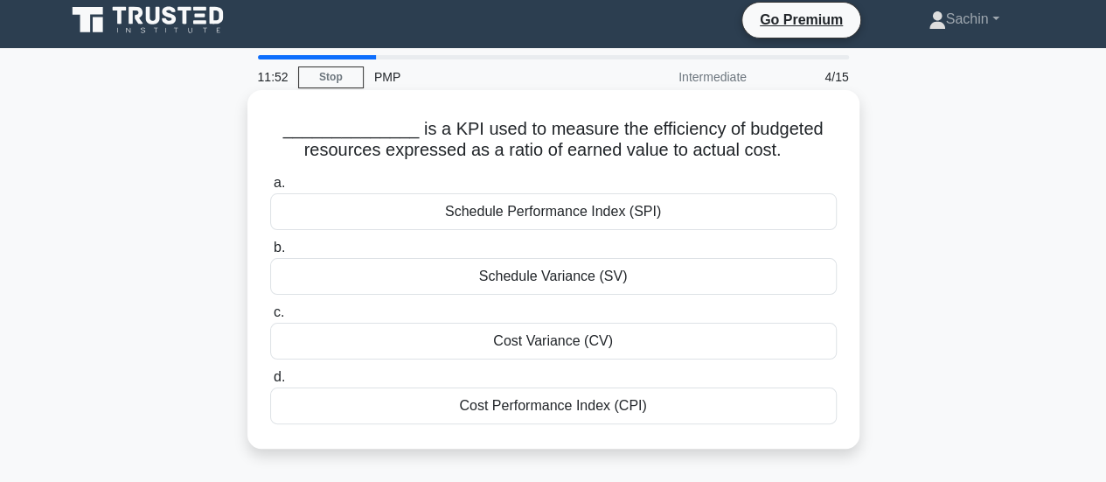
scroll to position [0, 0]
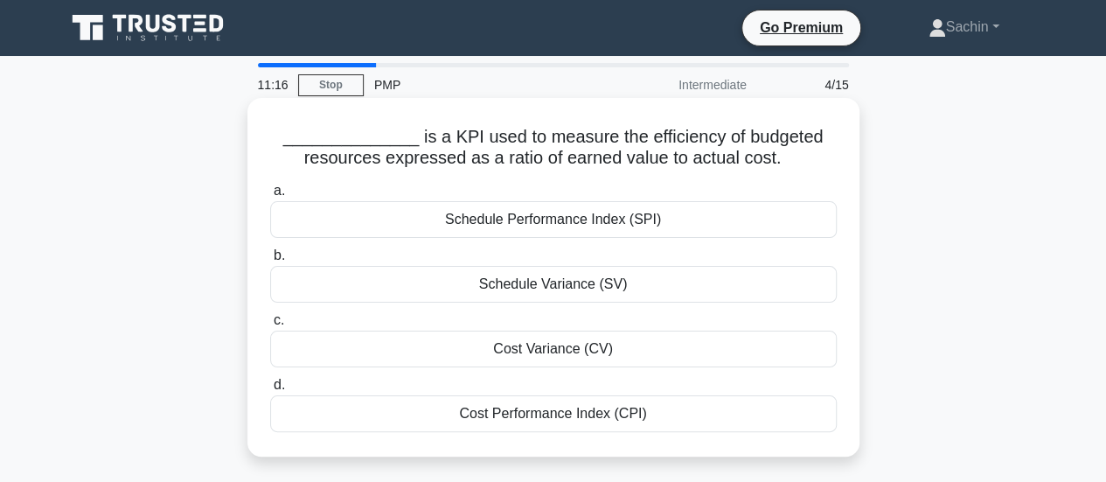
click at [547, 357] on div "Cost Variance (CV)" at bounding box center [553, 349] width 567 height 37
click at [270, 326] on input "c. Cost Variance (CV)" at bounding box center [270, 320] width 0 height 11
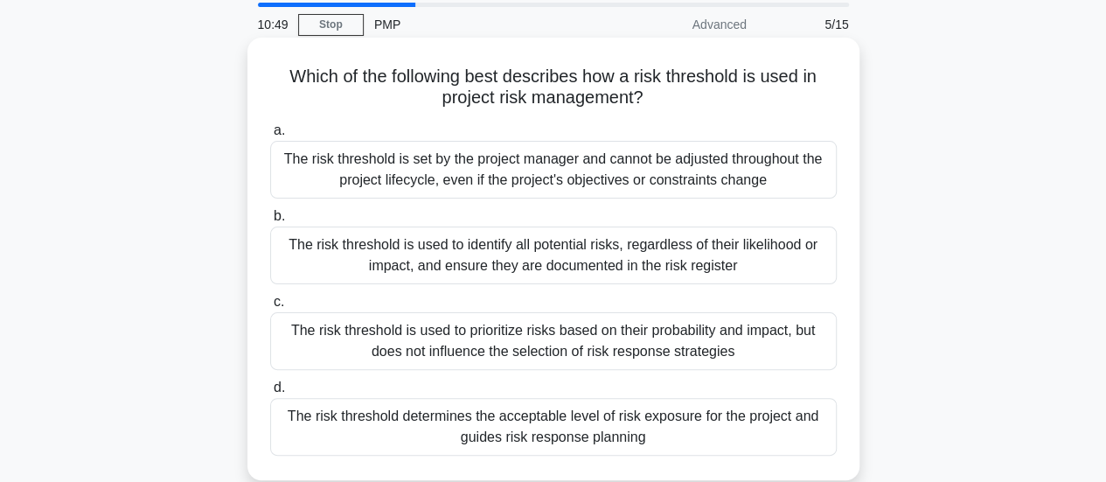
scroll to position [87, 0]
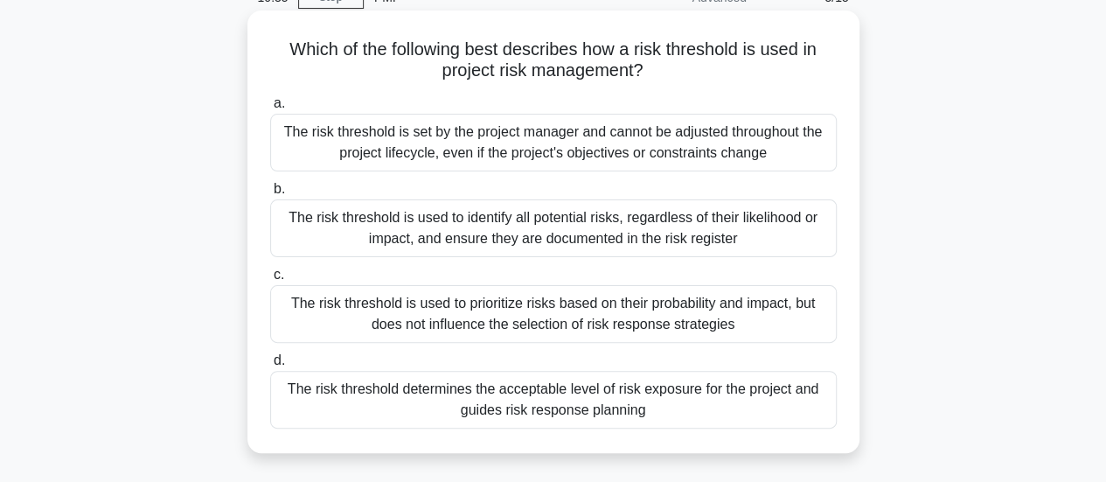
click at [723, 230] on div "The risk threshold is used to identify all potential risks, regardless of their…" at bounding box center [553, 228] width 567 height 58
click at [270, 195] on input "b. The risk threshold is used to identify all potential risks, regardless of th…" at bounding box center [270, 189] width 0 height 11
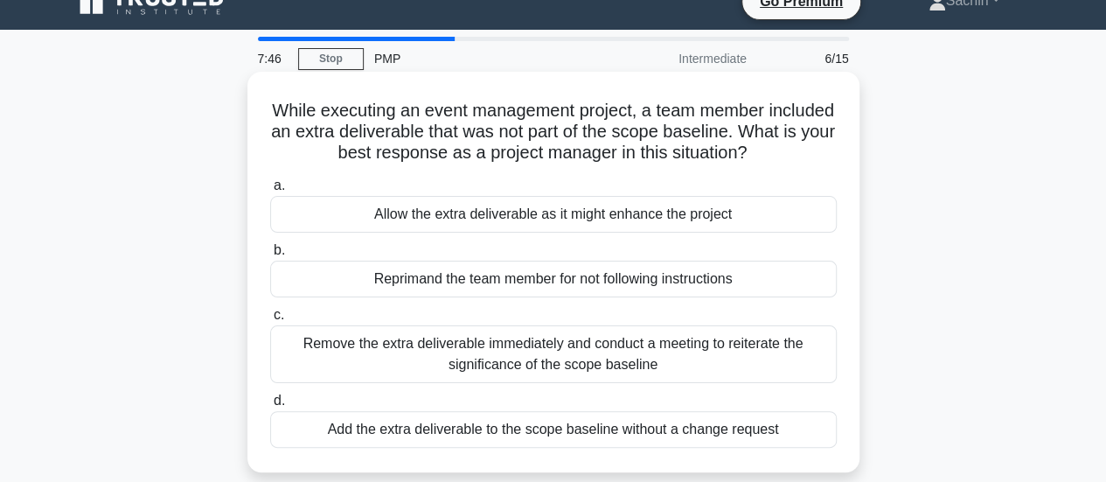
scroll to position [0, 0]
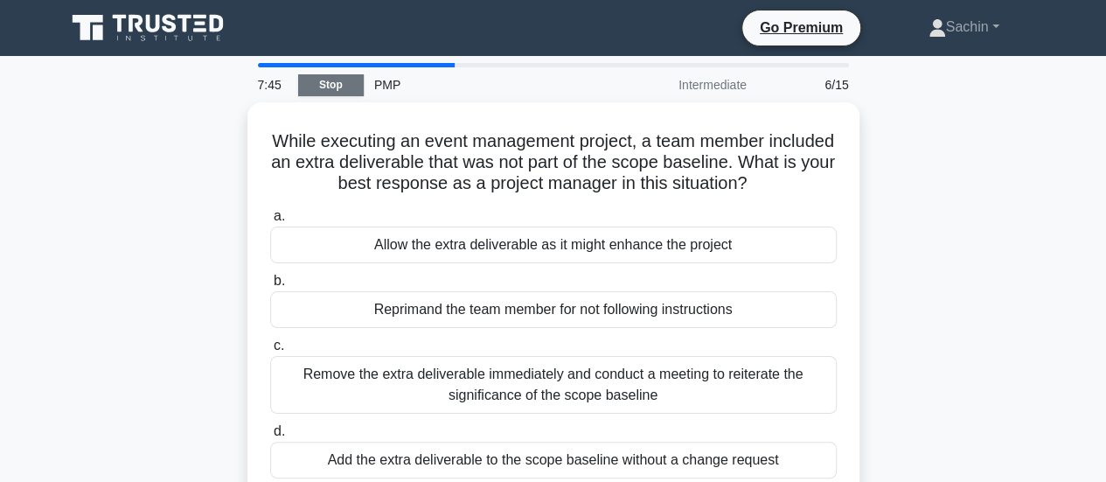
click at [338, 84] on link "Stop" at bounding box center [331, 85] width 66 height 22
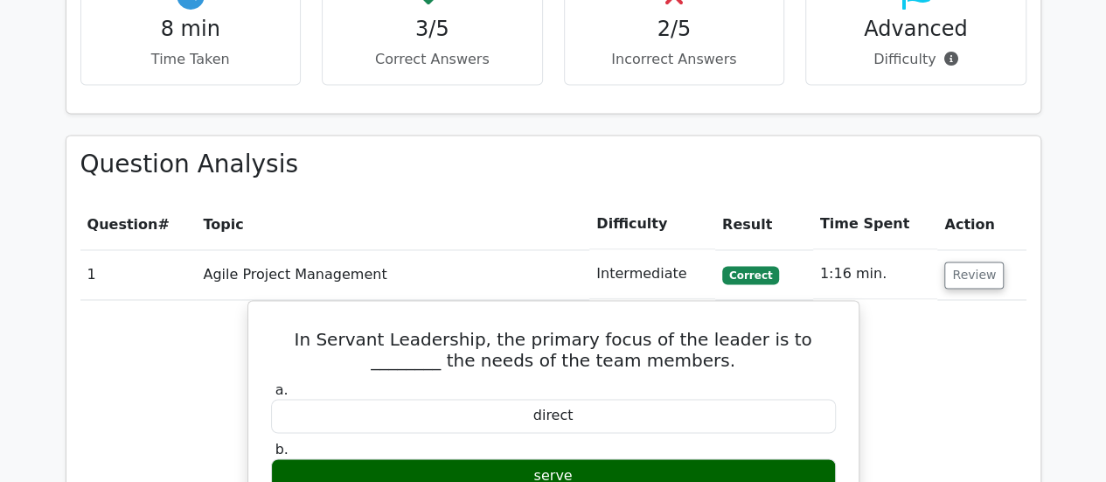
scroll to position [962, 0]
